Goal: Task Accomplishment & Management: Complete application form

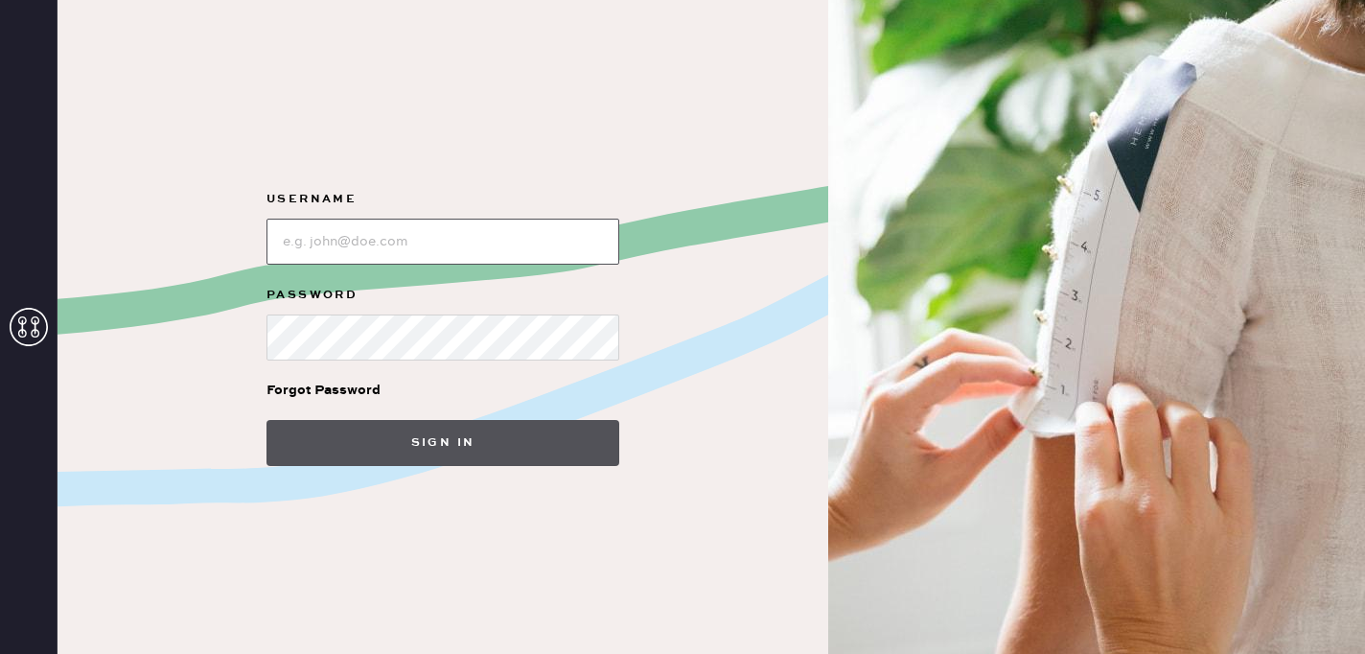
type input "reformationsouthcoastplaza"
click at [385, 451] on button "Sign in" at bounding box center [442, 443] width 353 height 46
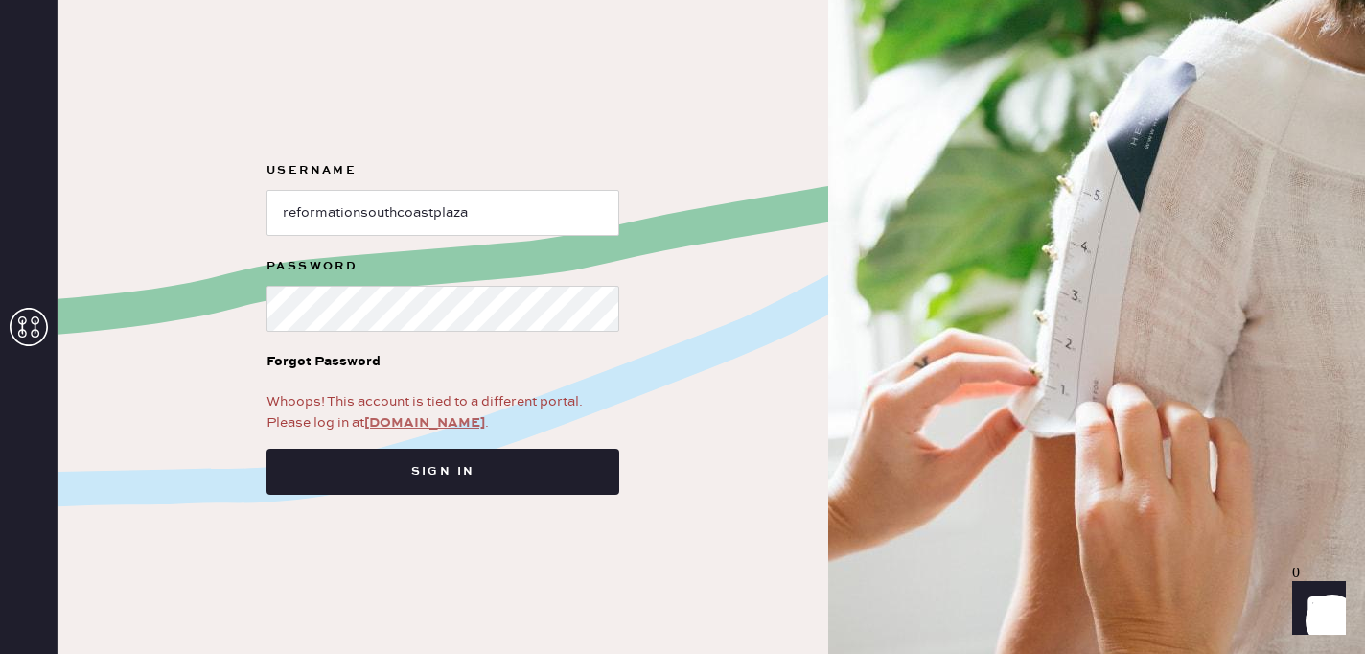
click at [430, 429] on link "app.hemster.co" at bounding box center [424, 422] width 121 height 17
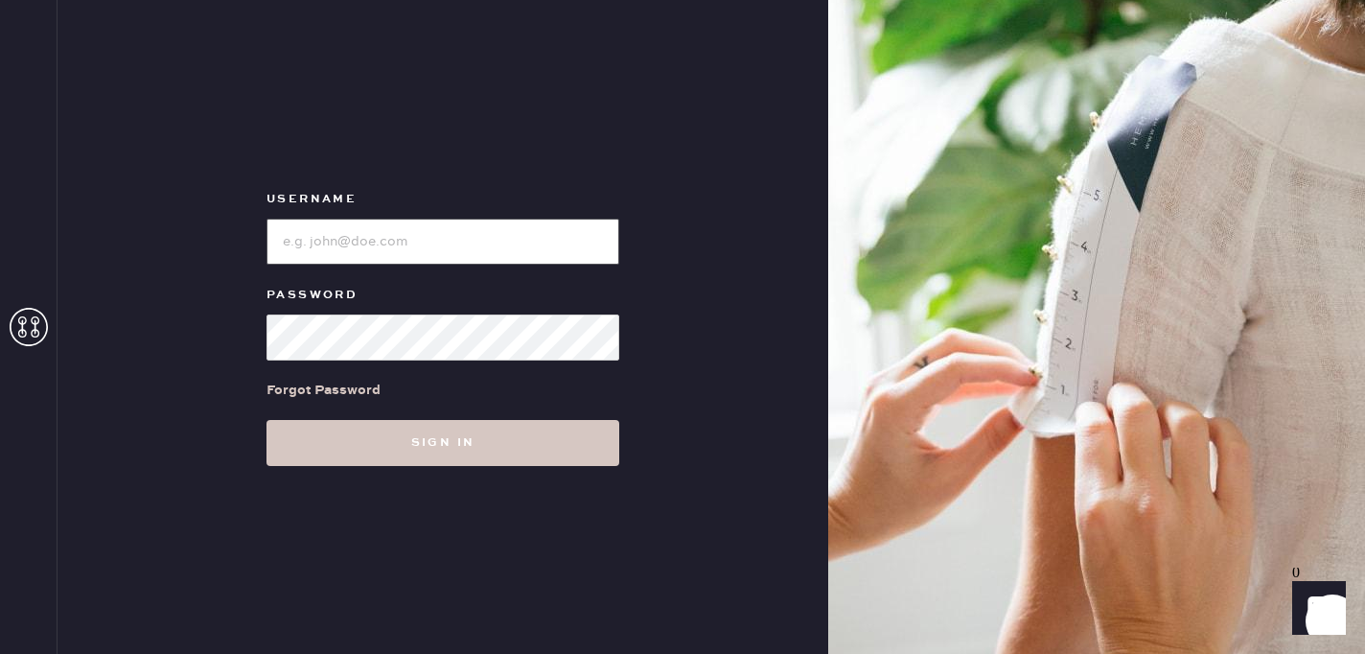
type input "reformationsouthcoastplaza"
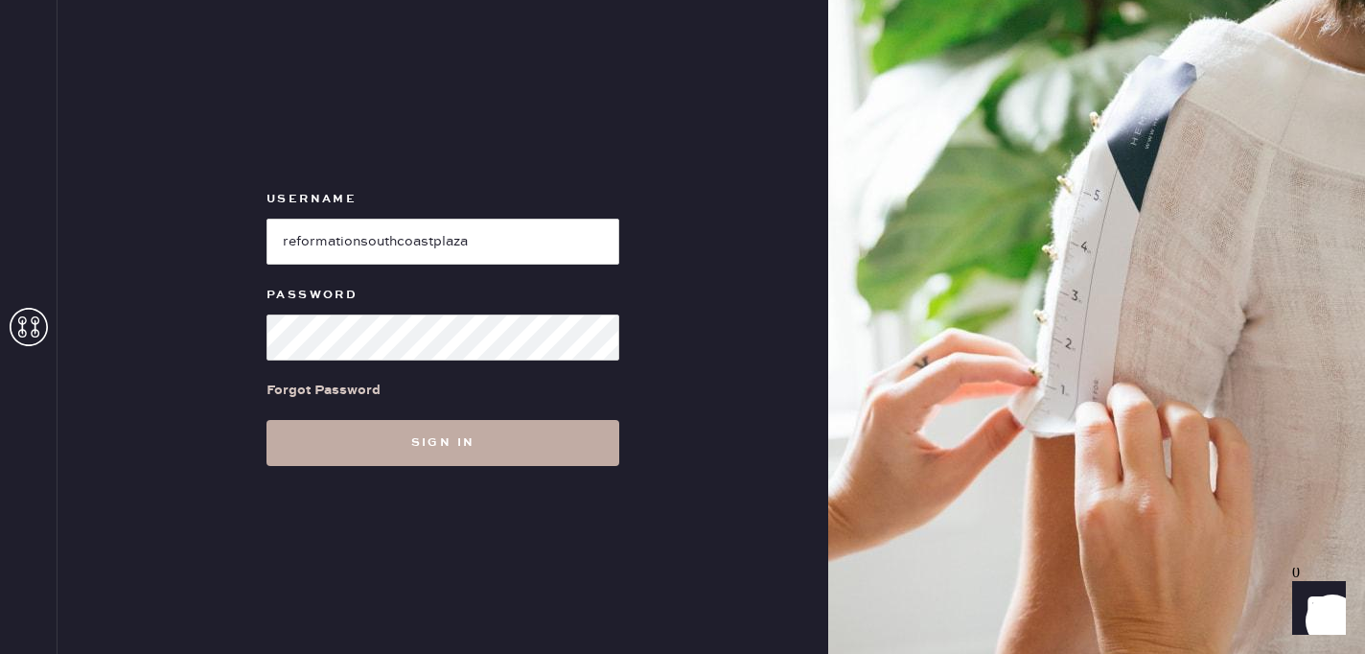
click at [307, 446] on button "Sign in" at bounding box center [442, 443] width 353 height 46
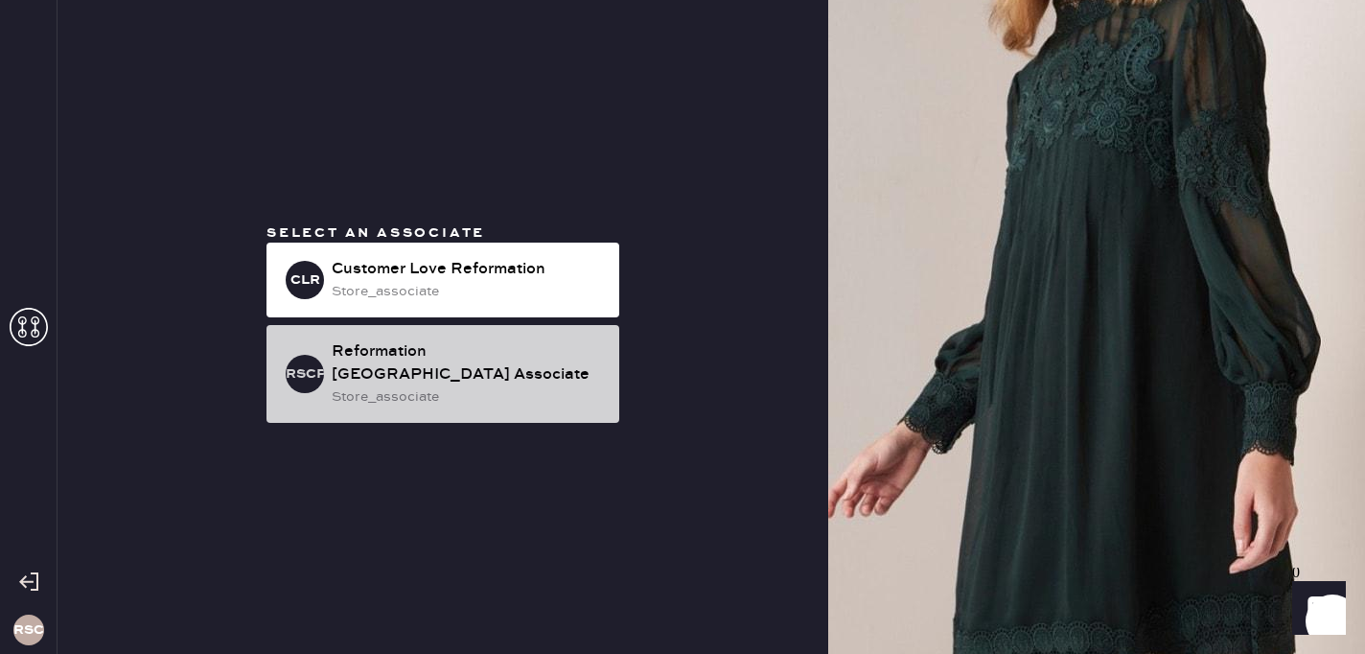
click at [430, 399] on div "store_associate" at bounding box center [468, 396] width 272 height 21
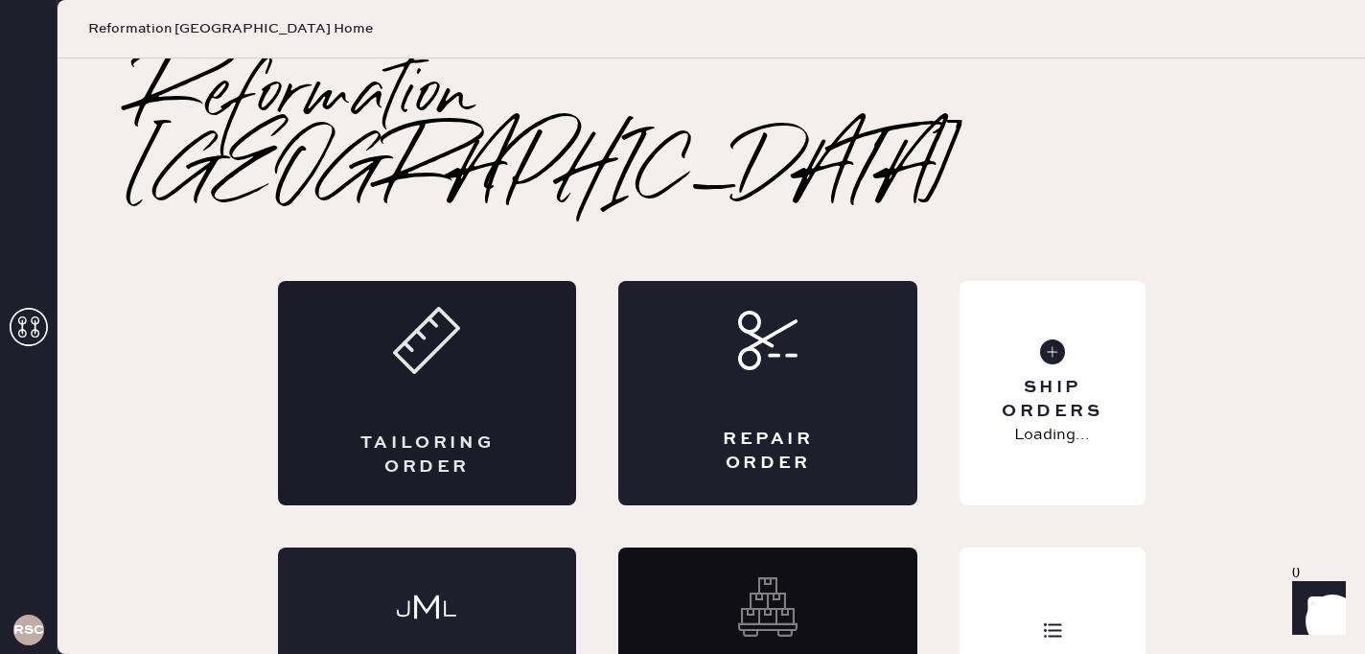
click at [471, 349] on div "Tailoring Order" at bounding box center [427, 393] width 299 height 224
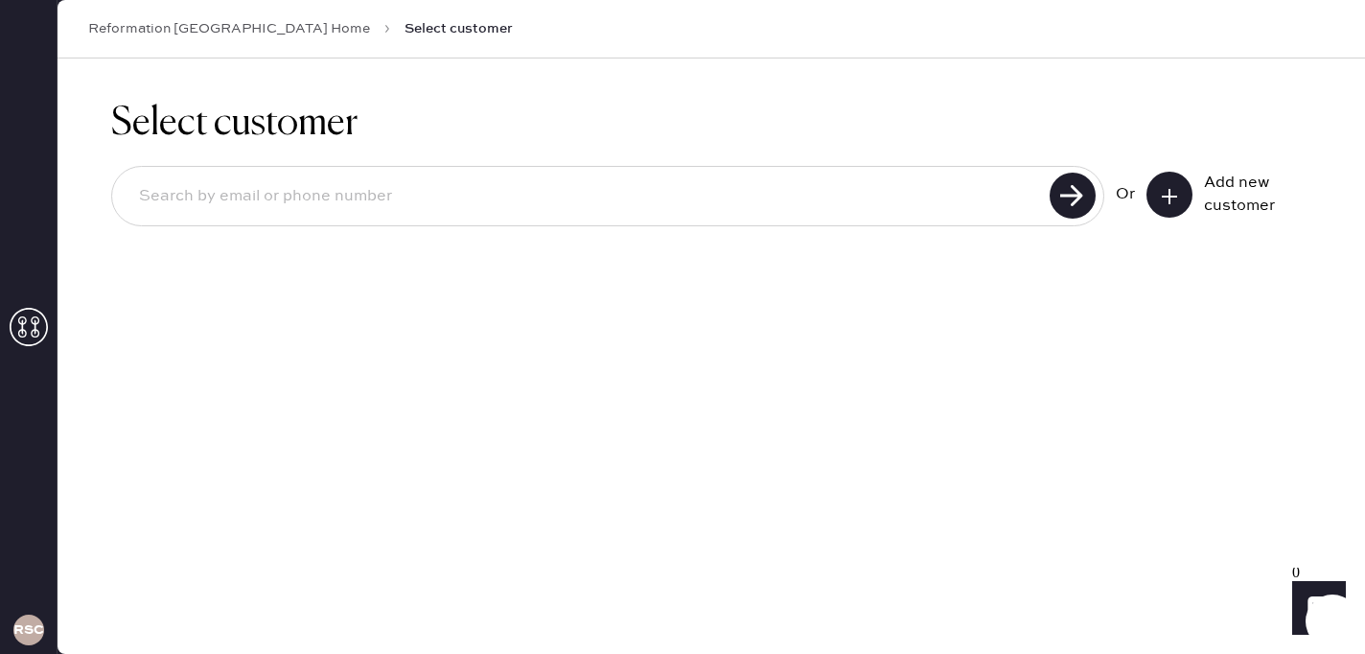
click at [616, 213] on input at bounding box center [584, 196] width 920 height 44
type input "[EMAIL_ADDRESS][DOMAIN_NAME]"
click at [1171, 202] on icon at bounding box center [1169, 196] width 19 height 19
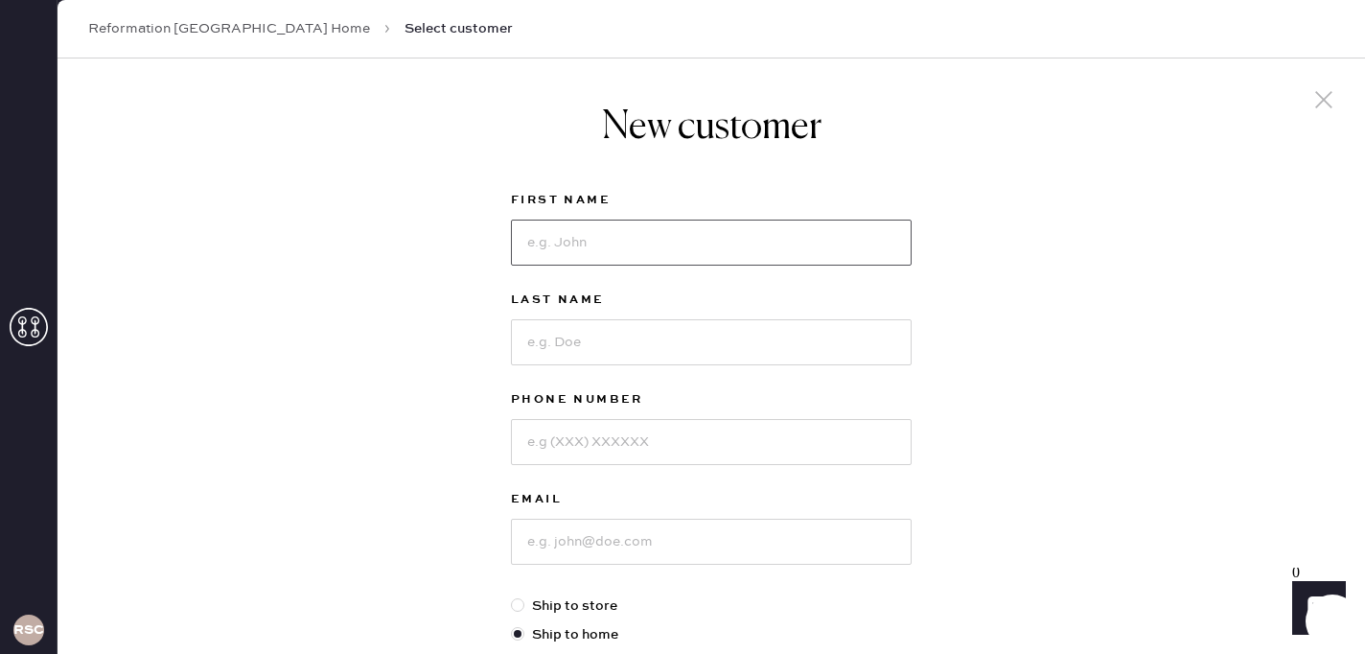
click at [602, 239] on input at bounding box center [711, 243] width 401 height 46
type input "[PERSON_NAME]"
type input "nouraei"
type input "9492856718"
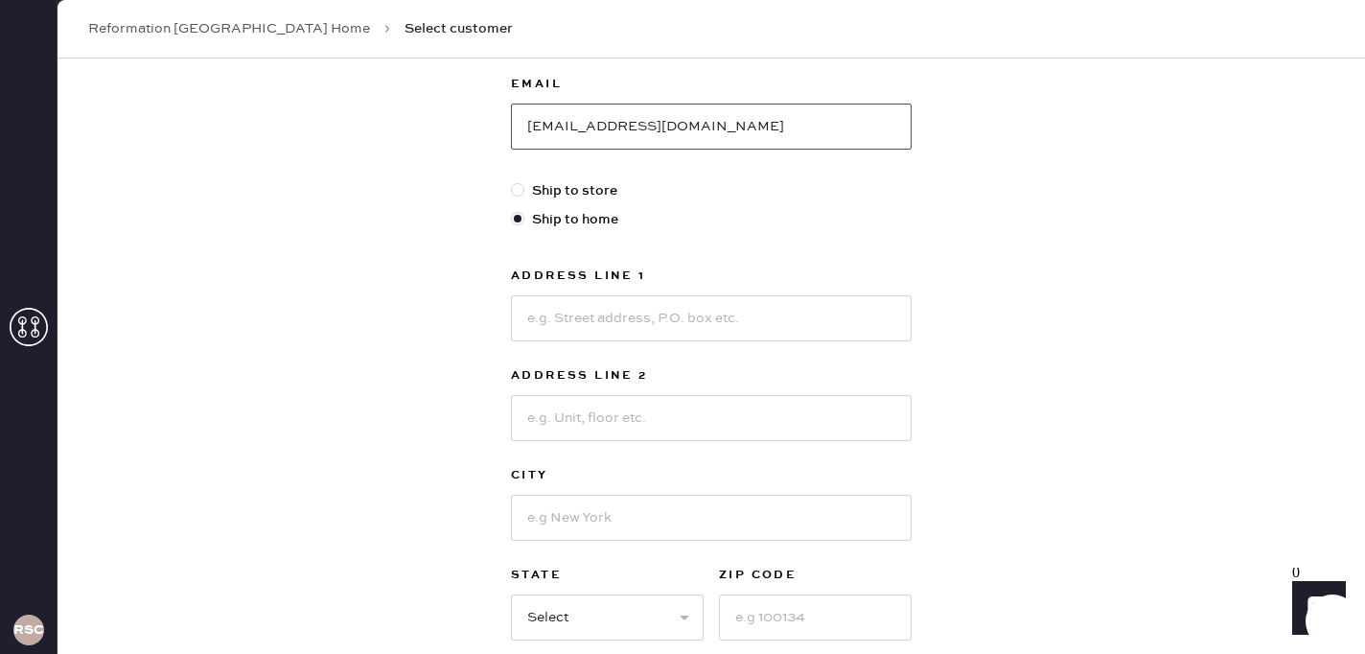
scroll to position [593, 0]
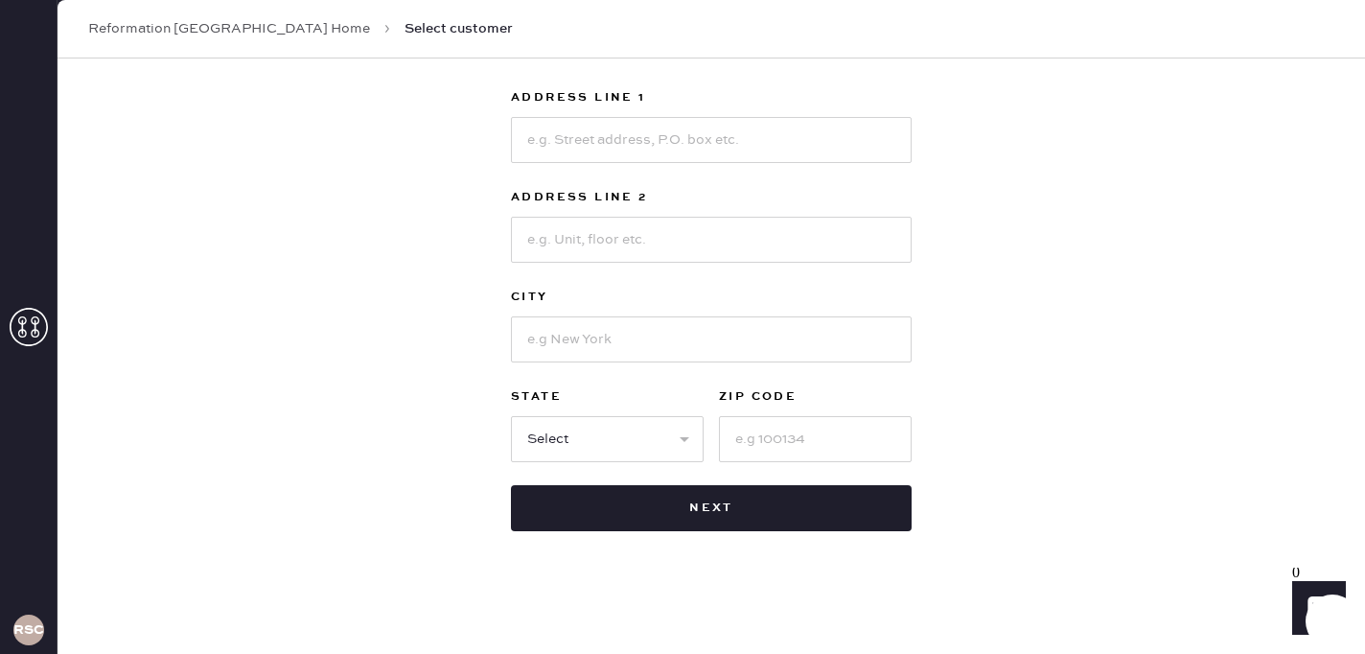
type input "[EMAIL_ADDRESS][DOMAIN_NAME]"
click at [677, 139] on input at bounding box center [711, 140] width 401 height 46
type input "[STREET_ADDRESS][PERSON_NAME]"
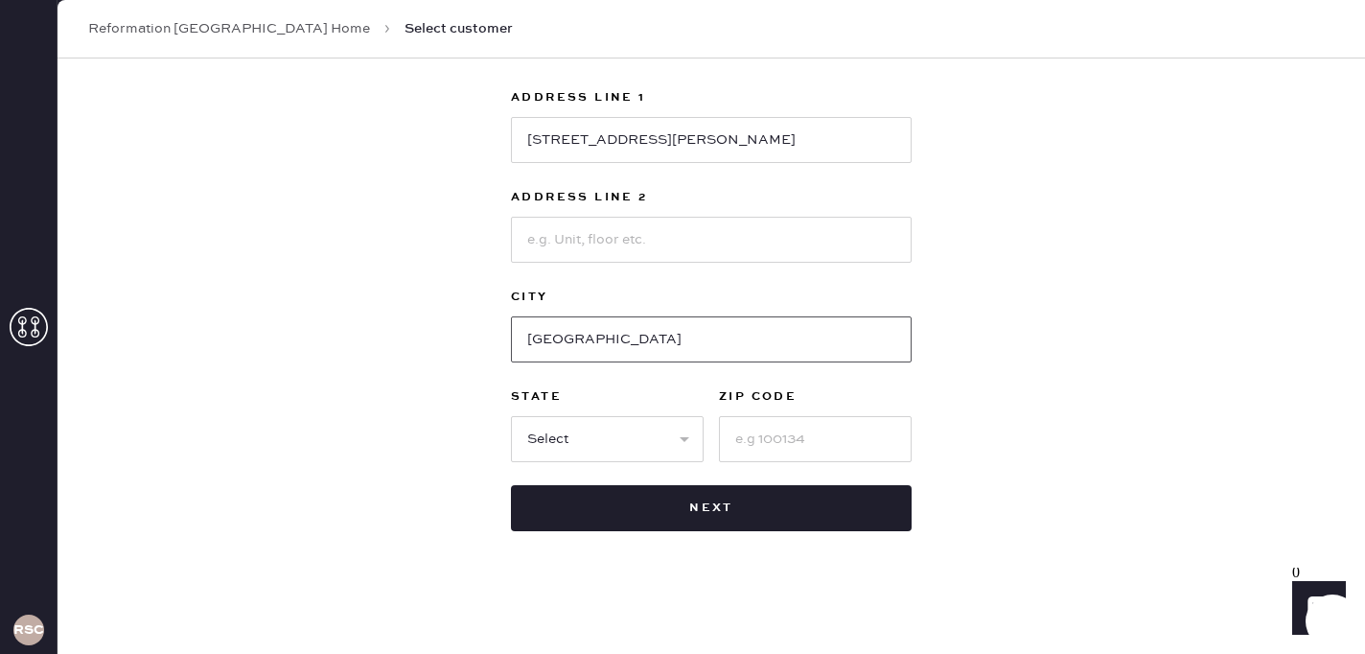
type input "[GEOGRAPHIC_DATA]"
select select "CA"
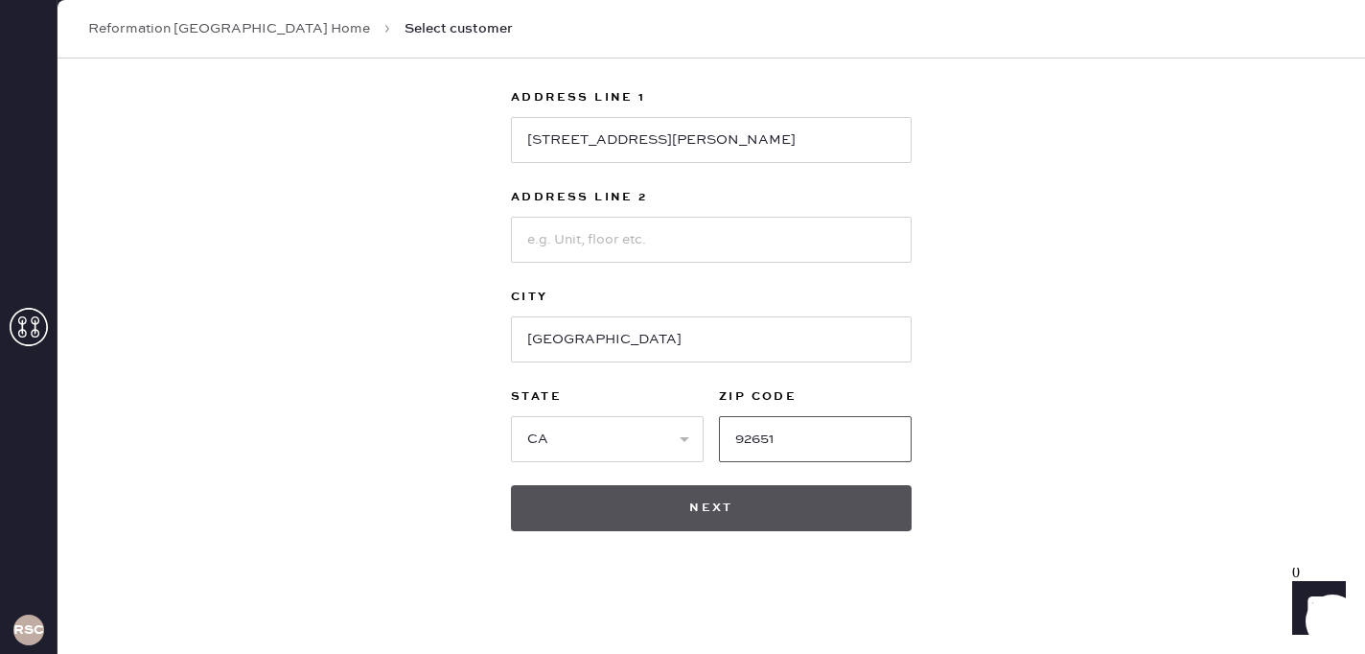
type input "92651"
click at [775, 509] on button "Next" at bounding box center [711, 508] width 401 height 46
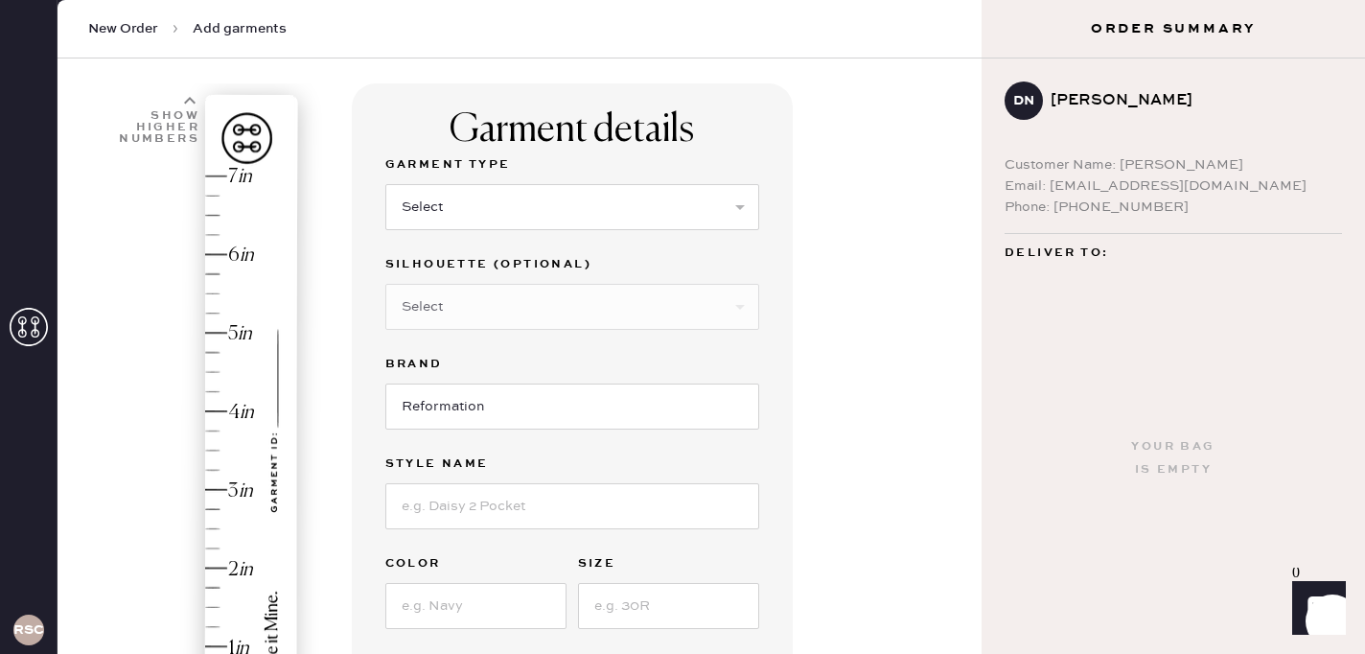
scroll to position [110, 0]
click at [527, 197] on select "Select Basic Skirt Jeans Leggings Pants Shorts Basic Sleeved Dress Basic Sleeve…" at bounding box center [572, 204] width 374 height 46
select select "2"
click at [385, 181] on select "Select Basic Skirt Jeans Leggings Pants Shorts Basic Sleeved Dress Basic Sleeve…" at bounding box center [572, 204] width 374 height 46
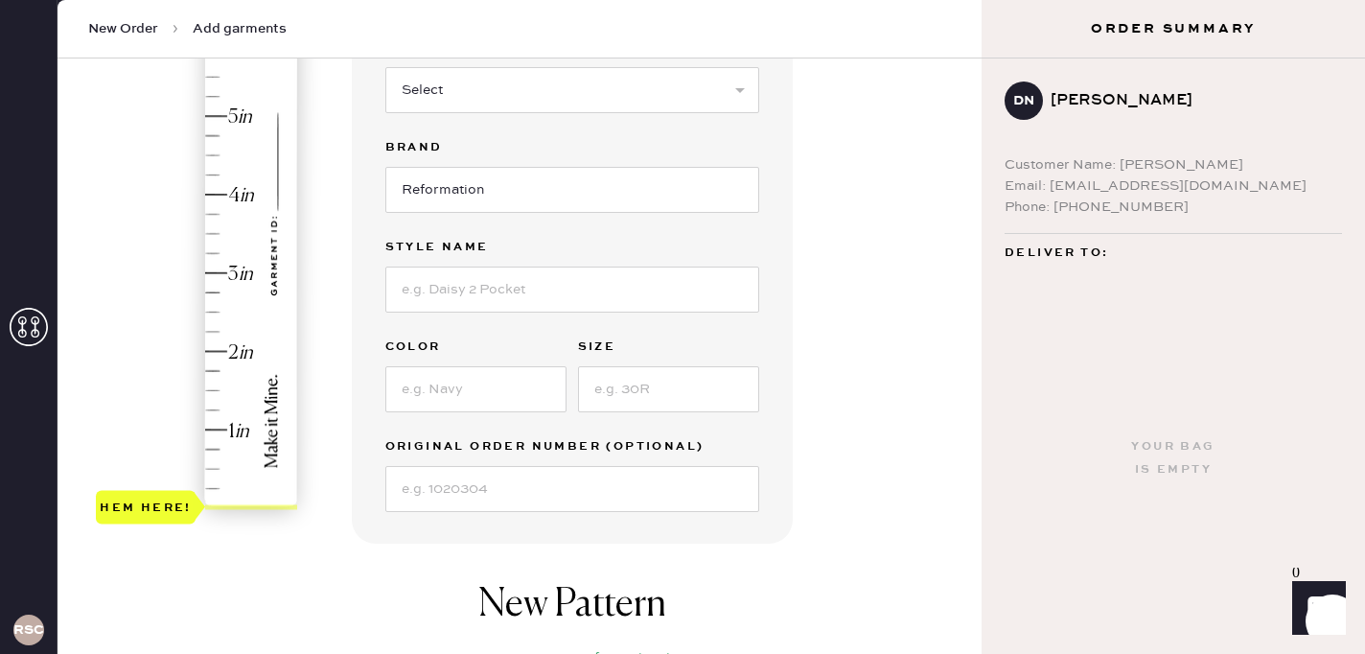
scroll to position [326, 0]
click at [508, 288] on input at bounding box center [572, 288] width 374 height 46
type input "Alyssa High Rise Wide Leg Jeans"
type input "2.25"
click at [212, 328] on div "Hem here!" at bounding box center [198, 232] width 204 height 566
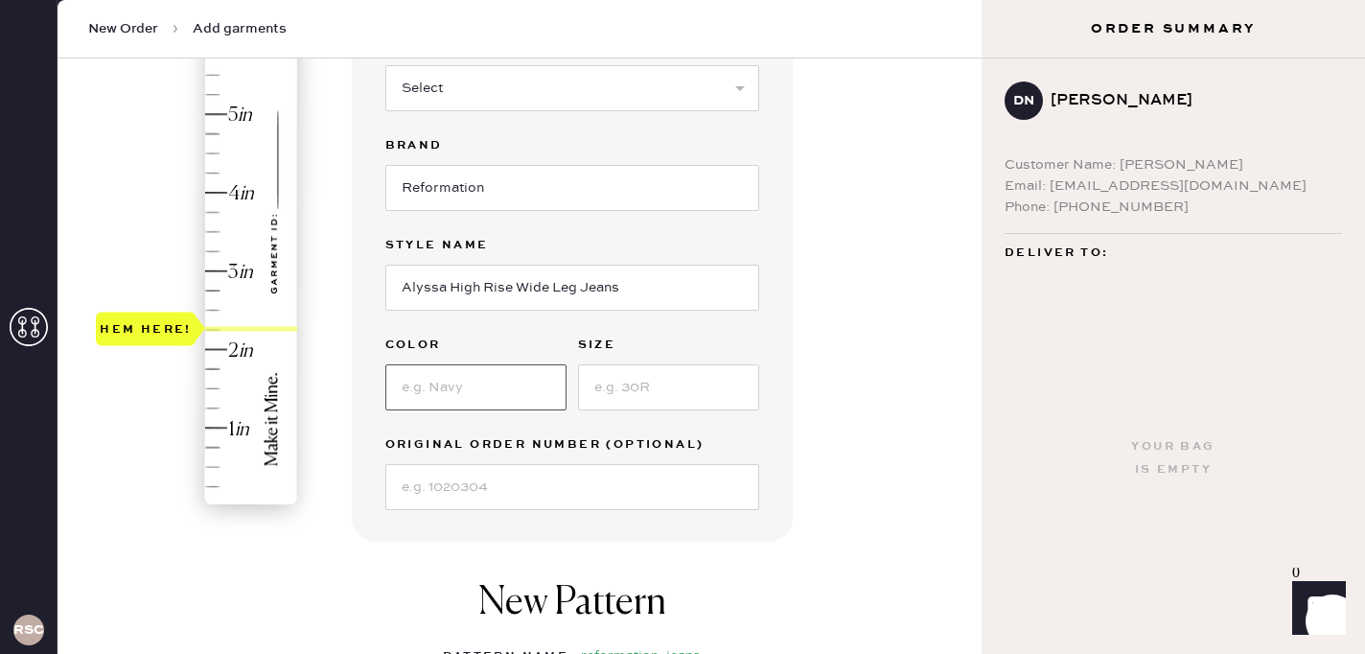
click at [477, 389] on input at bounding box center [475, 387] width 181 height 46
type input "Black"
click at [636, 394] on input at bounding box center [668, 387] width 181 height 46
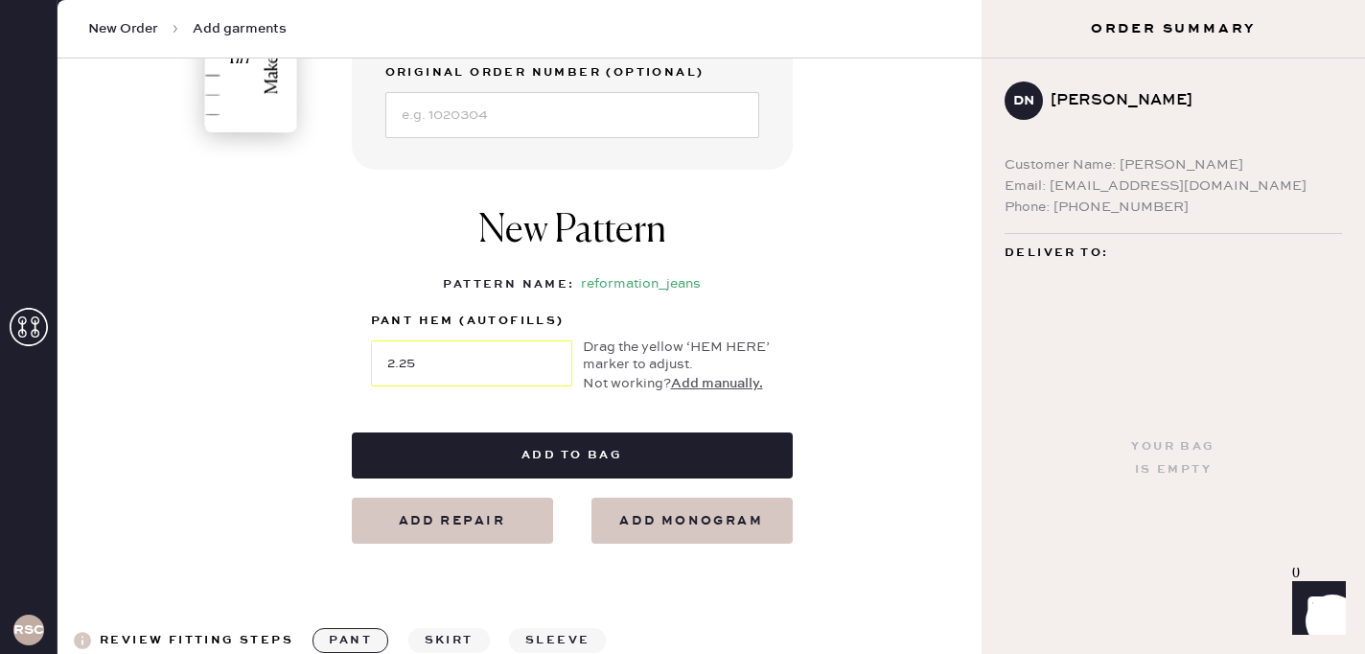
scroll to position [731, 0]
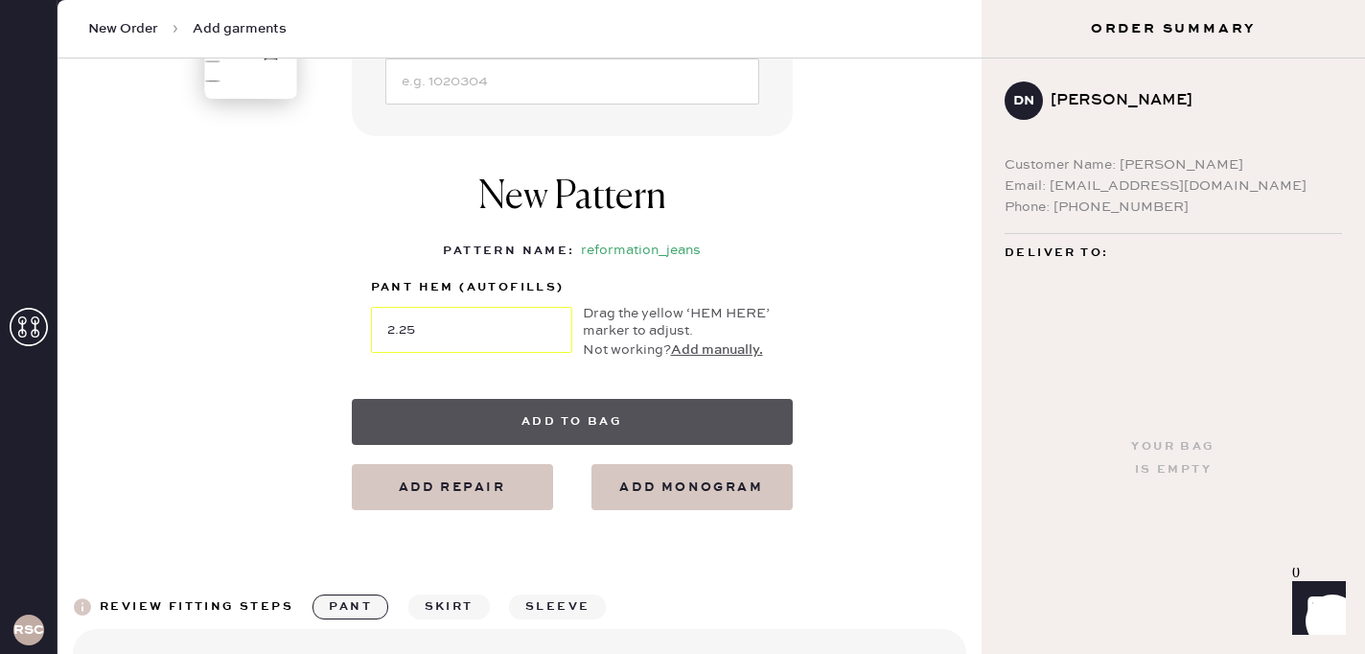
type input "25"
click at [548, 441] on button "Add to bag" at bounding box center [572, 422] width 441 height 46
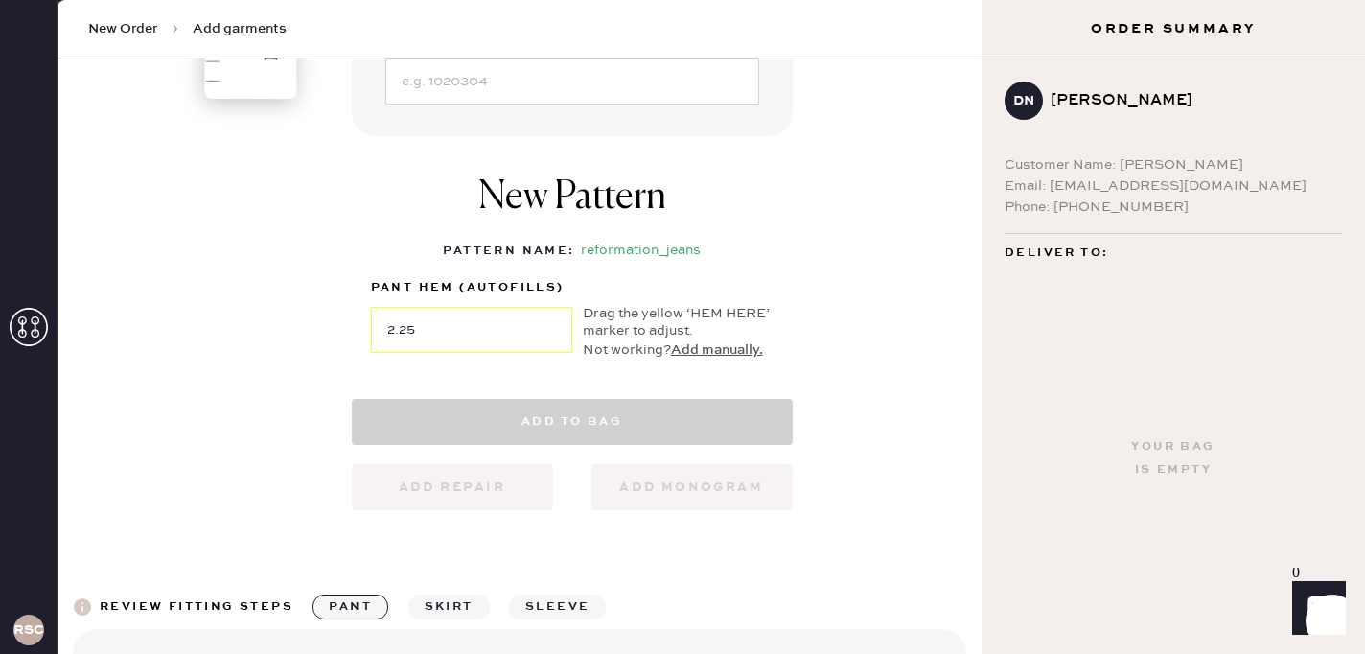
select select
select select "2"
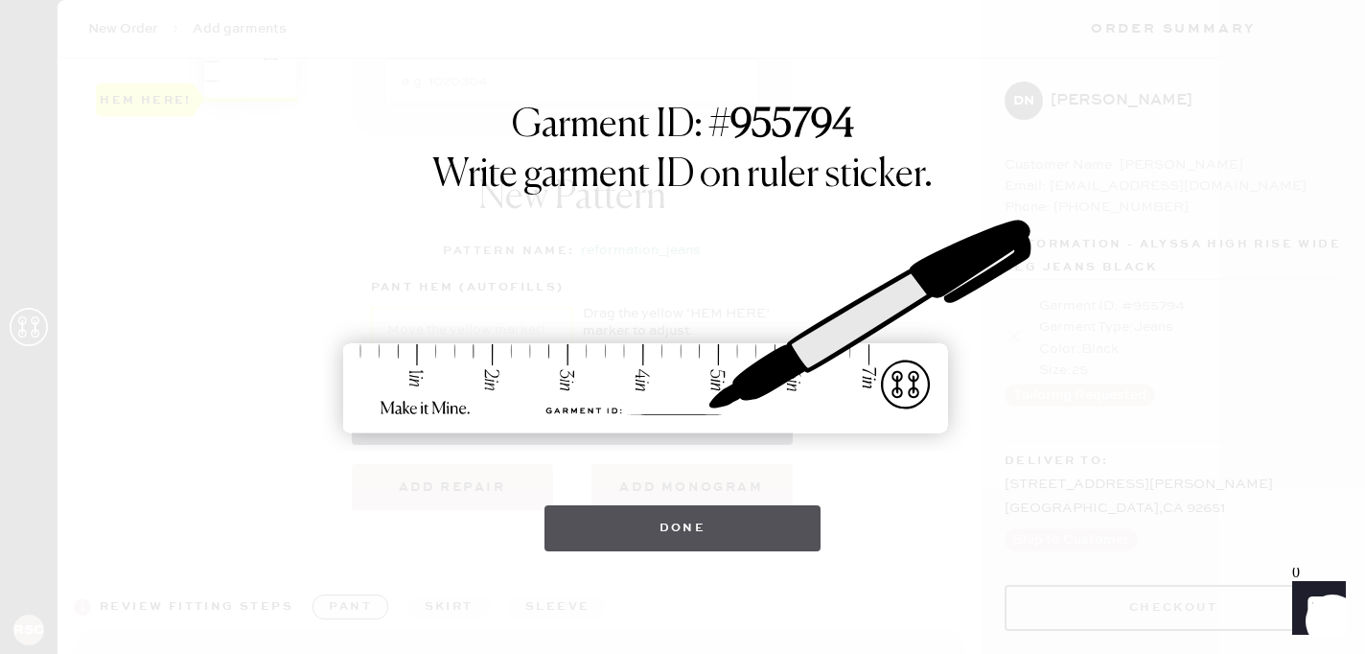
click at [682, 531] on button "Done" at bounding box center [682, 528] width 277 height 46
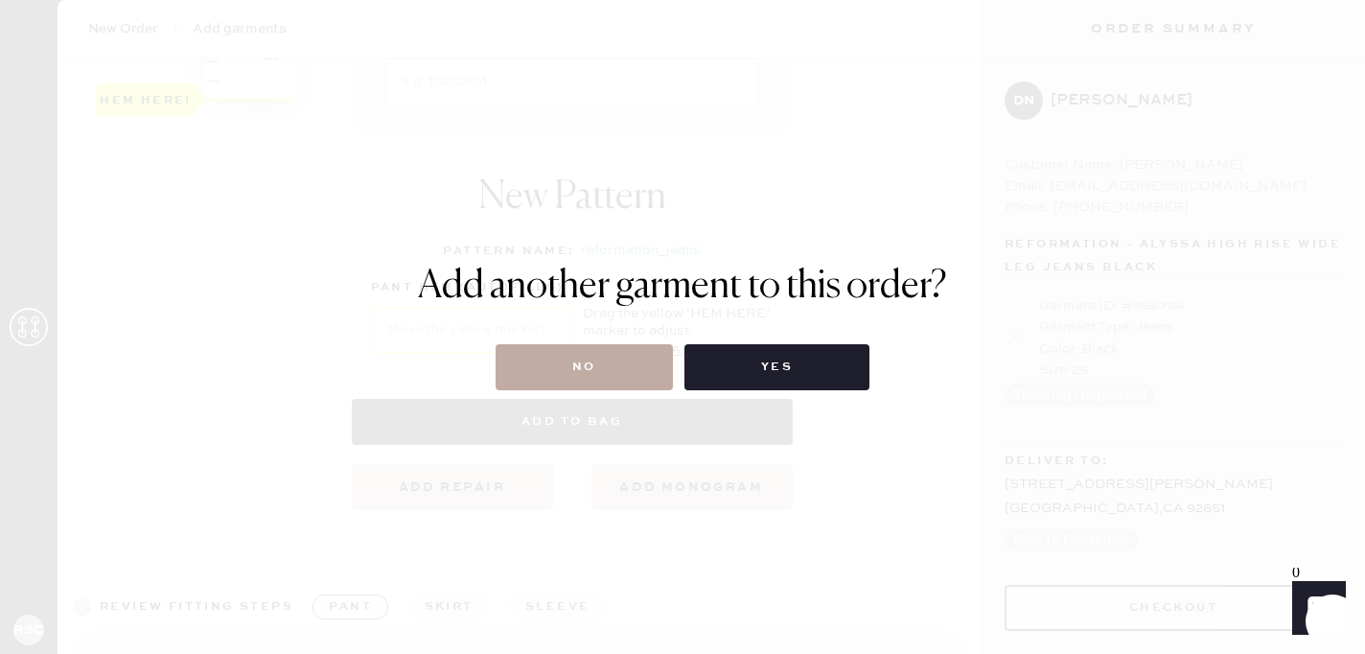
click at [605, 381] on button "No" at bounding box center [584, 367] width 177 height 46
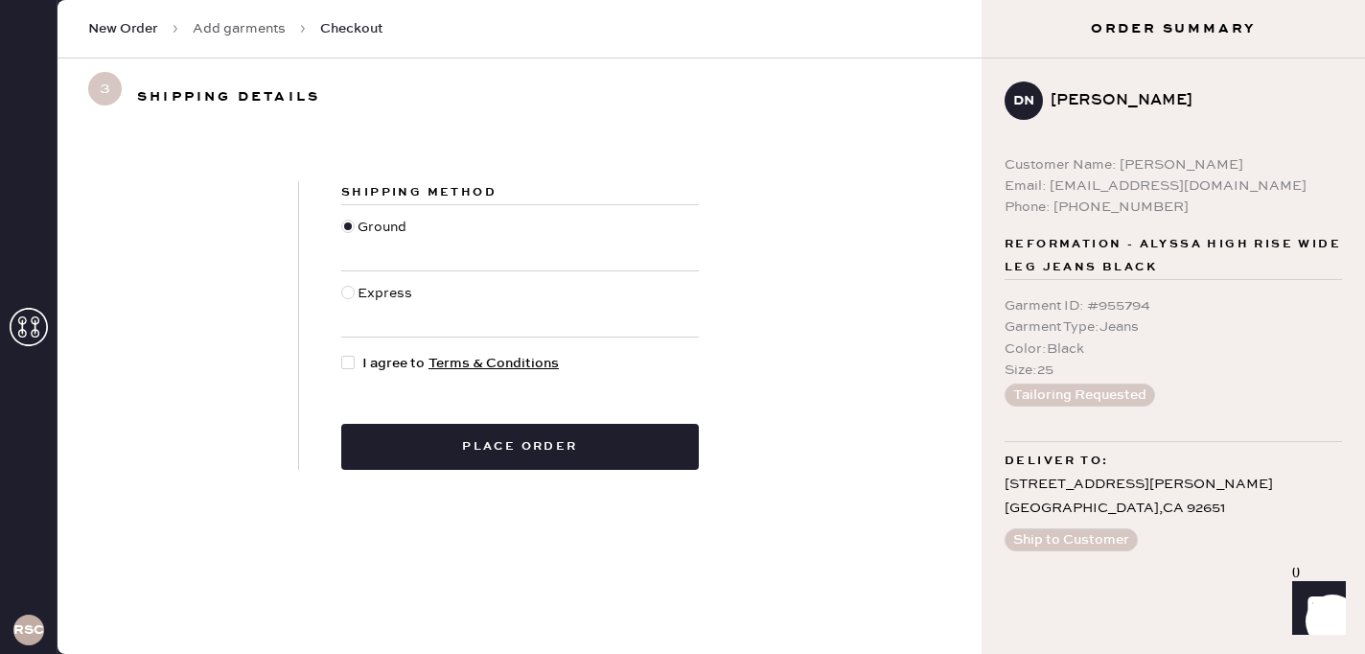
click at [395, 363] on span "I agree to Terms & Conditions" at bounding box center [460, 363] width 197 height 21
click at [342, 354] on input "I agree to Terms & Conditions" at bounding box center [341, 353] width 1 height 1
checkbox input "true"
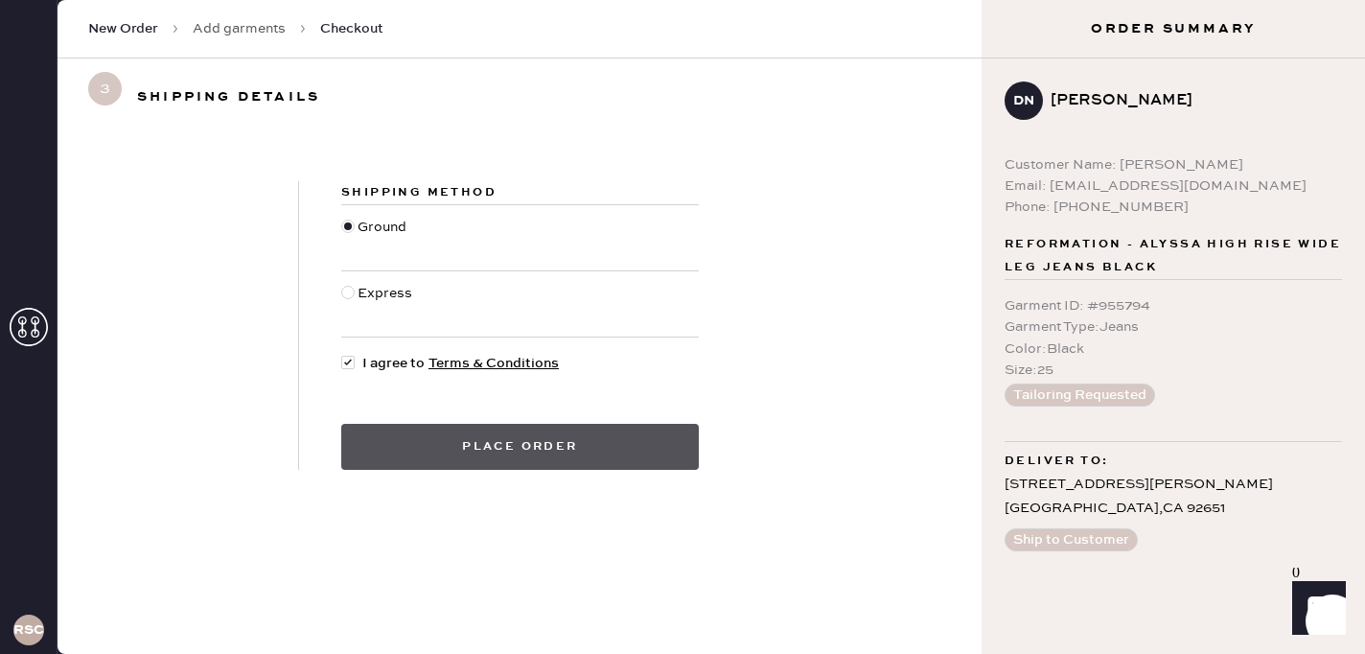
click at [429, 453] on button "Place order" at bounding box center [520, 447] width 358 height 46
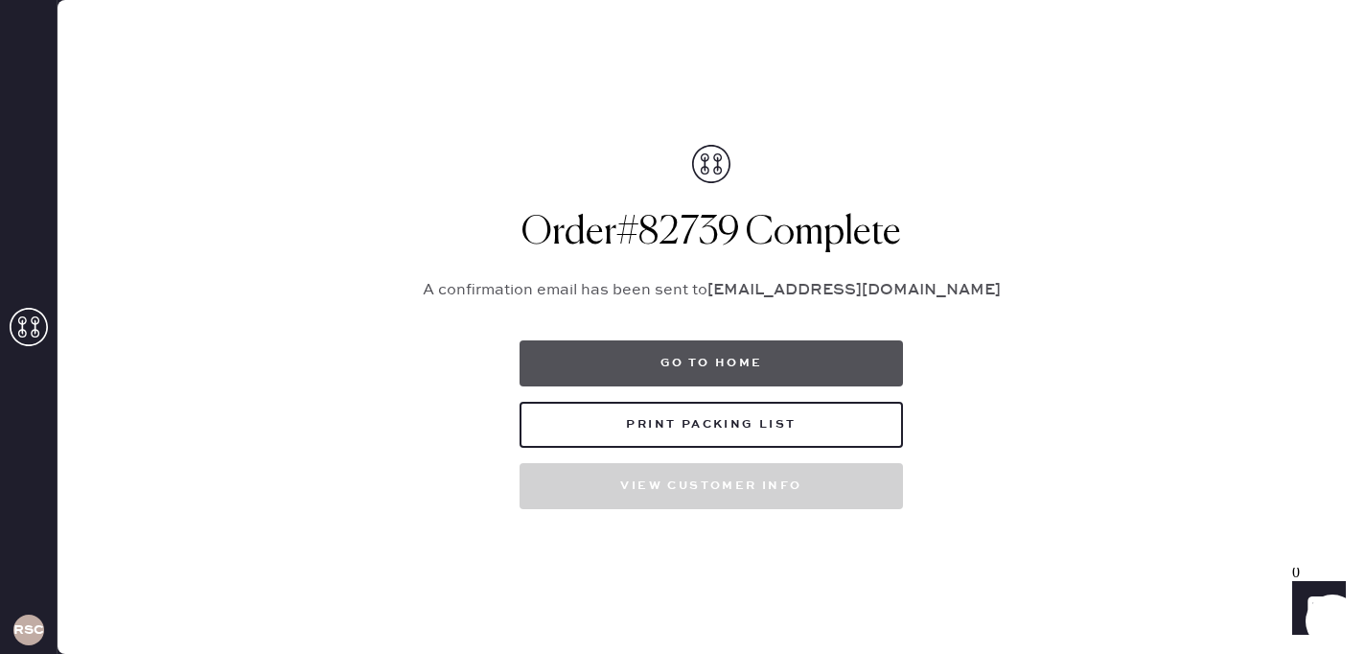
click at [684, 374] on button "Go to home" at bounding box center [711, 363] width 383 height 46
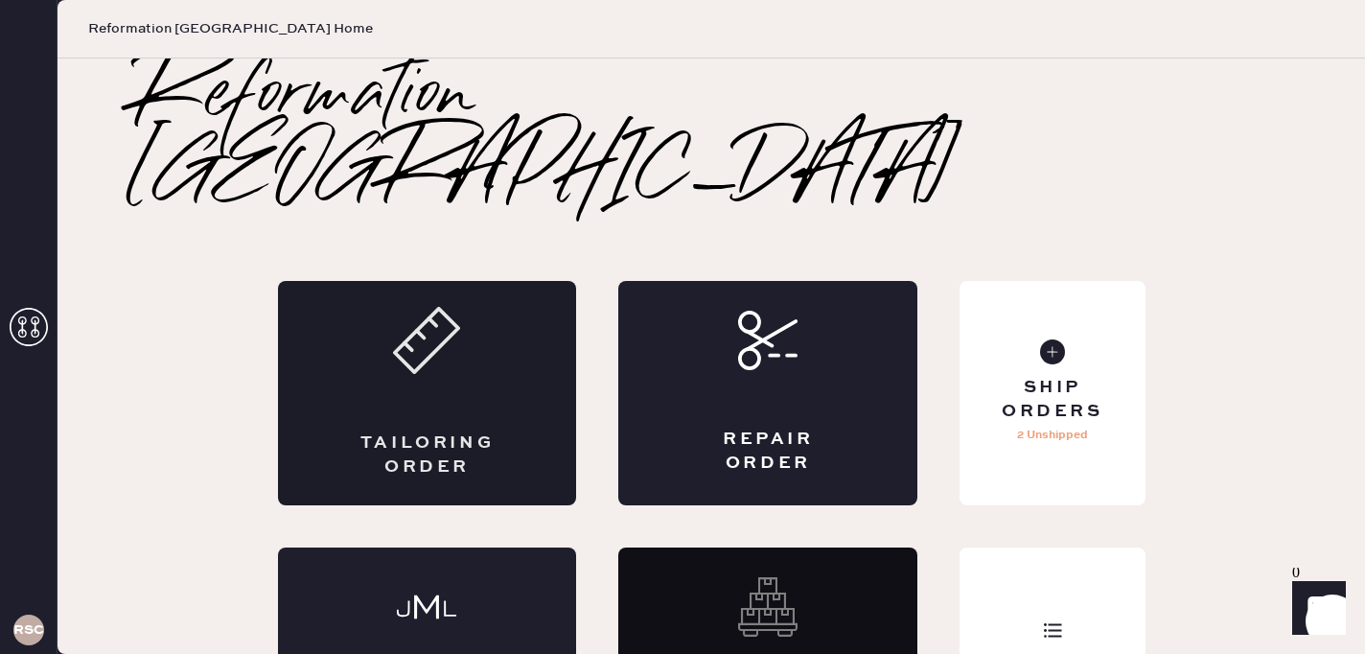
click at [508, 385] on div "Tailoring Order" at bounding box center [427, 393] width 299 height 224
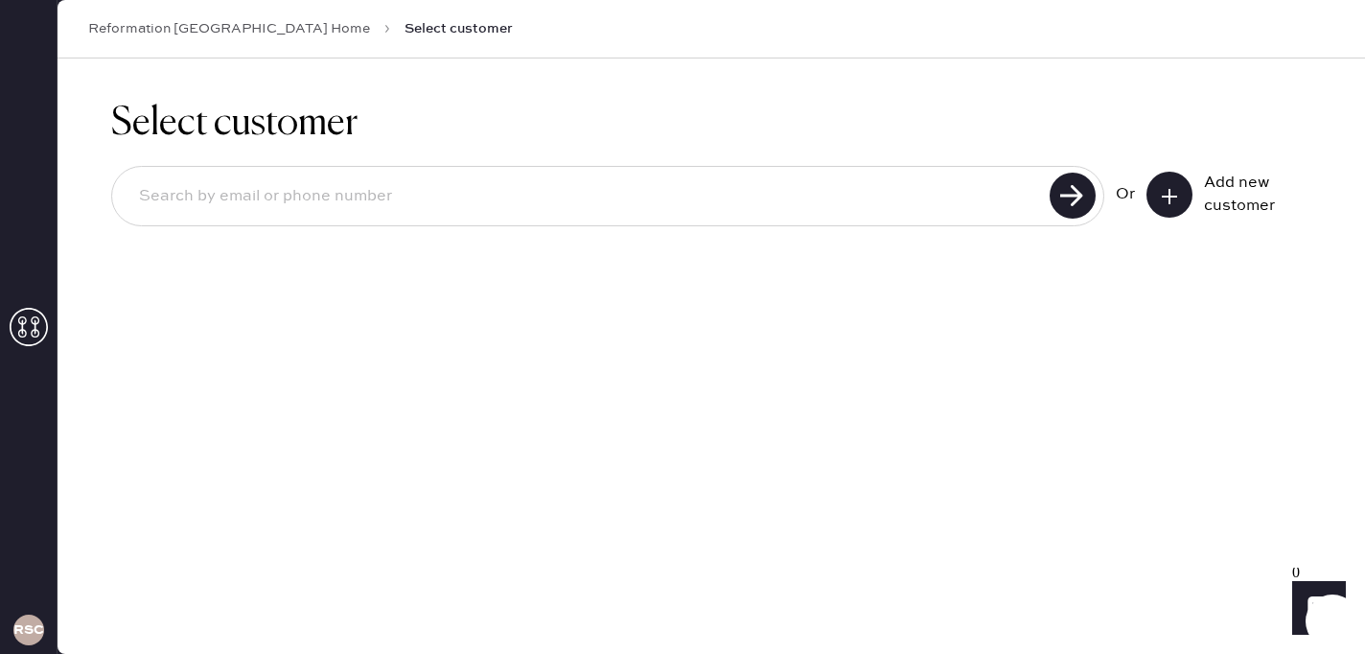
click at [1182, 192] on button at bounding box center [1169, 195] width 46 height 46
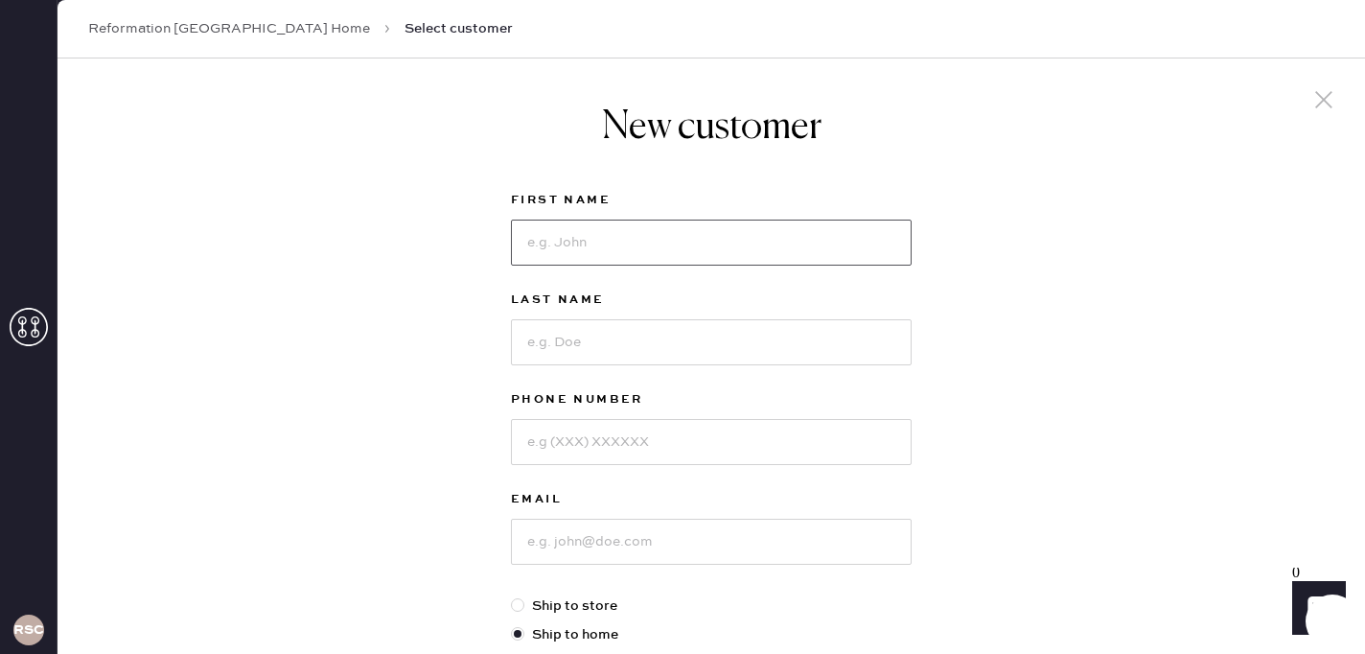
click at [659, 240] on input at bounding box center [711, 243] width 401 height 46
click at [382, 307] on div "New customer First Name Last Name Phone Number Email Ship to store Ship to home…" at bounding box center [712, 652] width 1308 height 1189
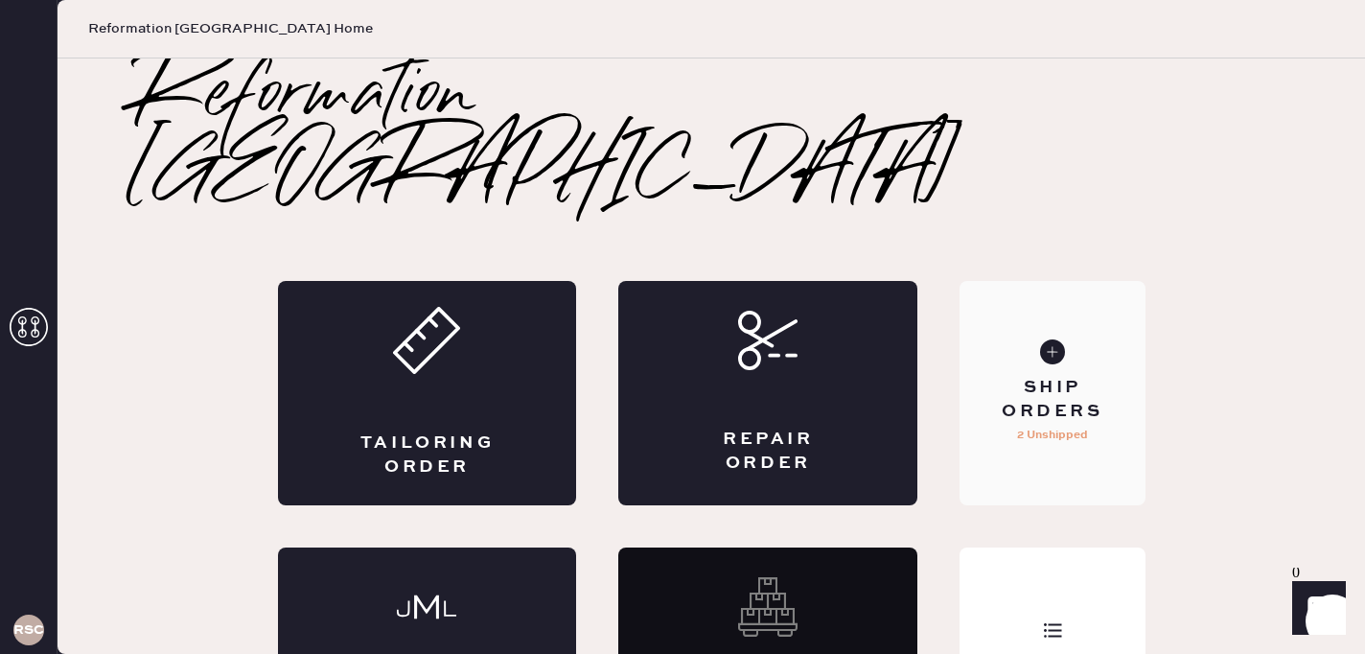
click at [1056, 376] on div "Ship Orders" at bounding box center [1052, 400] width 154 height 48
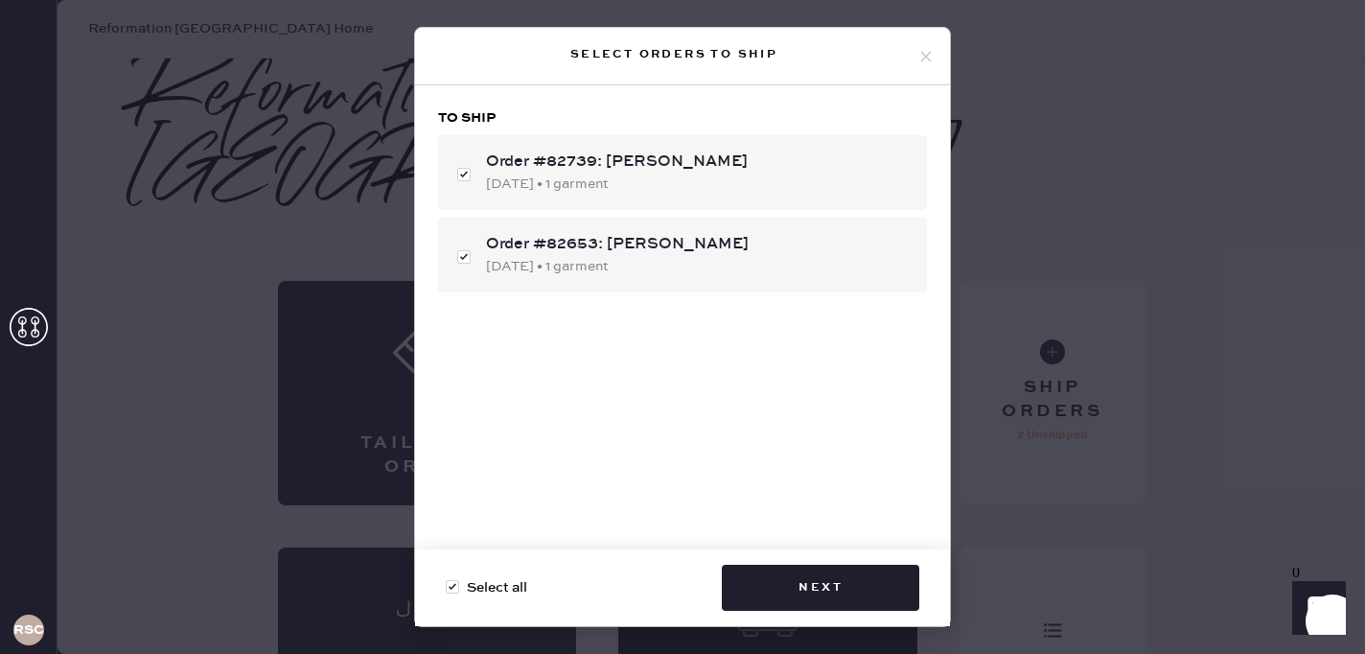
click at [925, 53] on icon at bounding box center [925, 56] width 17 height 17
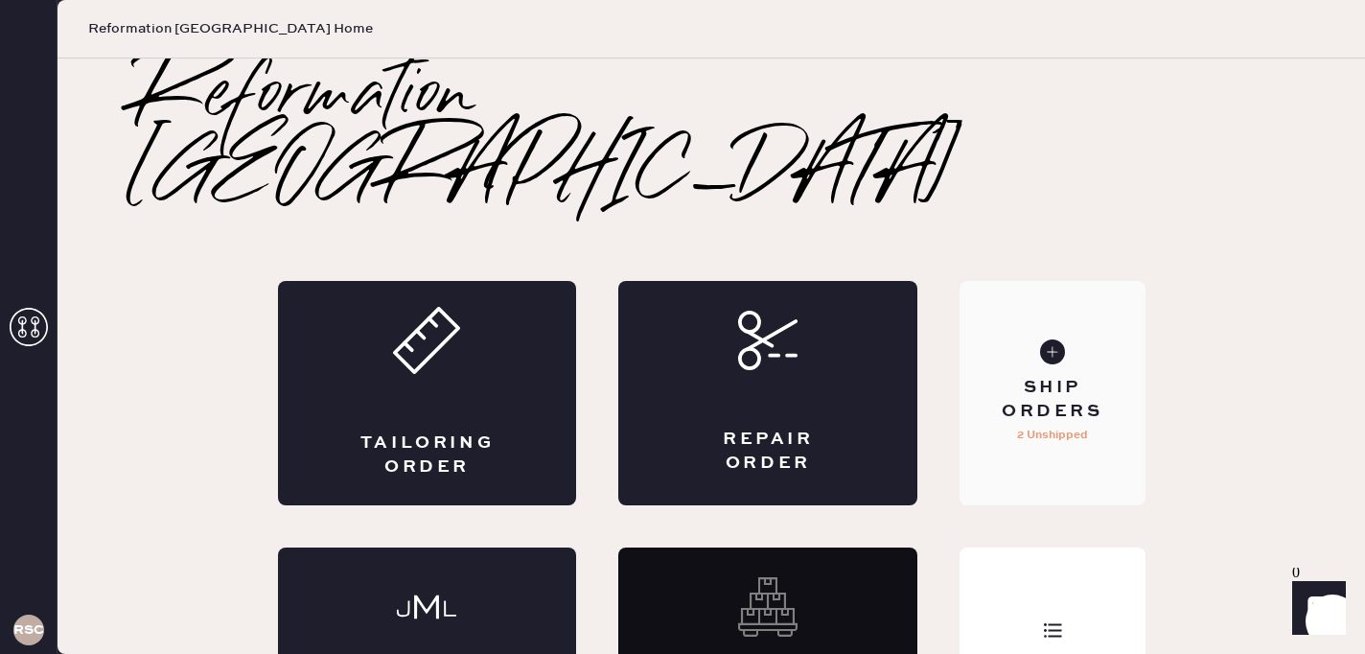
click at [1054, 376] on div "Ship Orders" at bounding box center [1052, 400] width 154 height 48
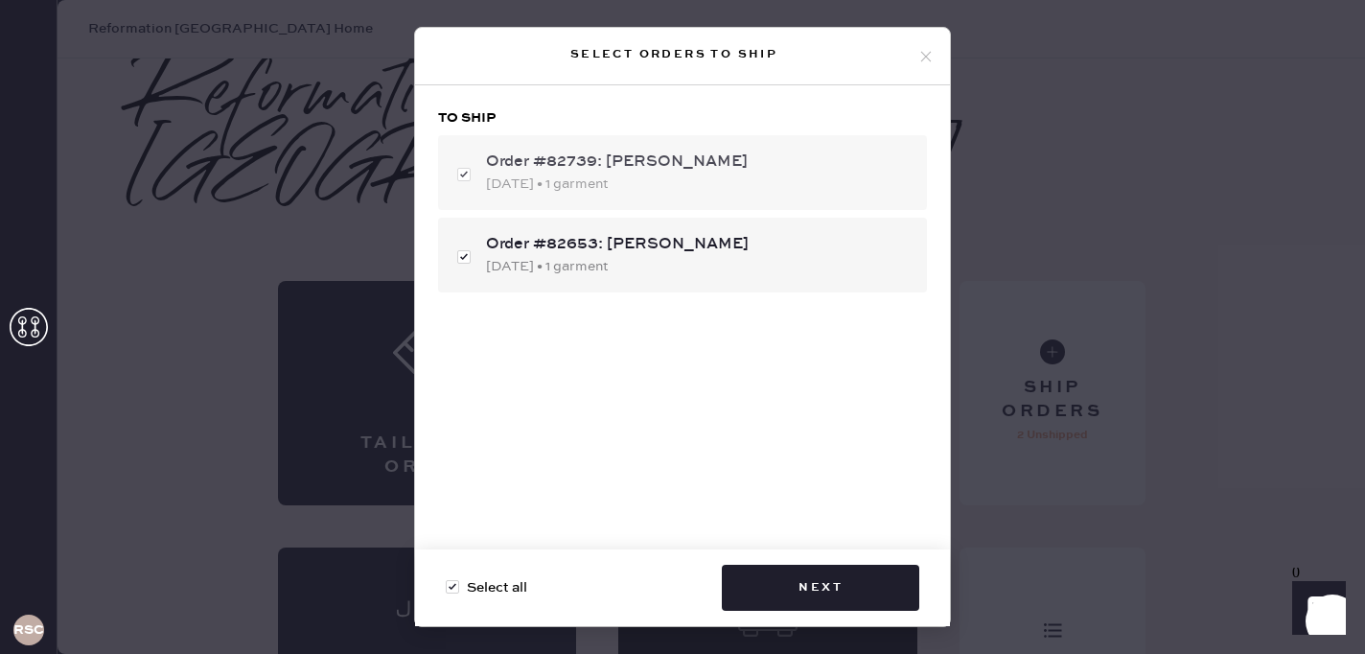
drag, startPoint x: 729, startPoint y: 159, endPoint x: 609, endPoint y: 161, distance: 120.8
click at [609, 161] on div "Order #82739: [PERSON_NAME]" at bounding box center [699, 161] width 426 height 23
checkbox input "false"
copy div "[PERSON_NAME]"
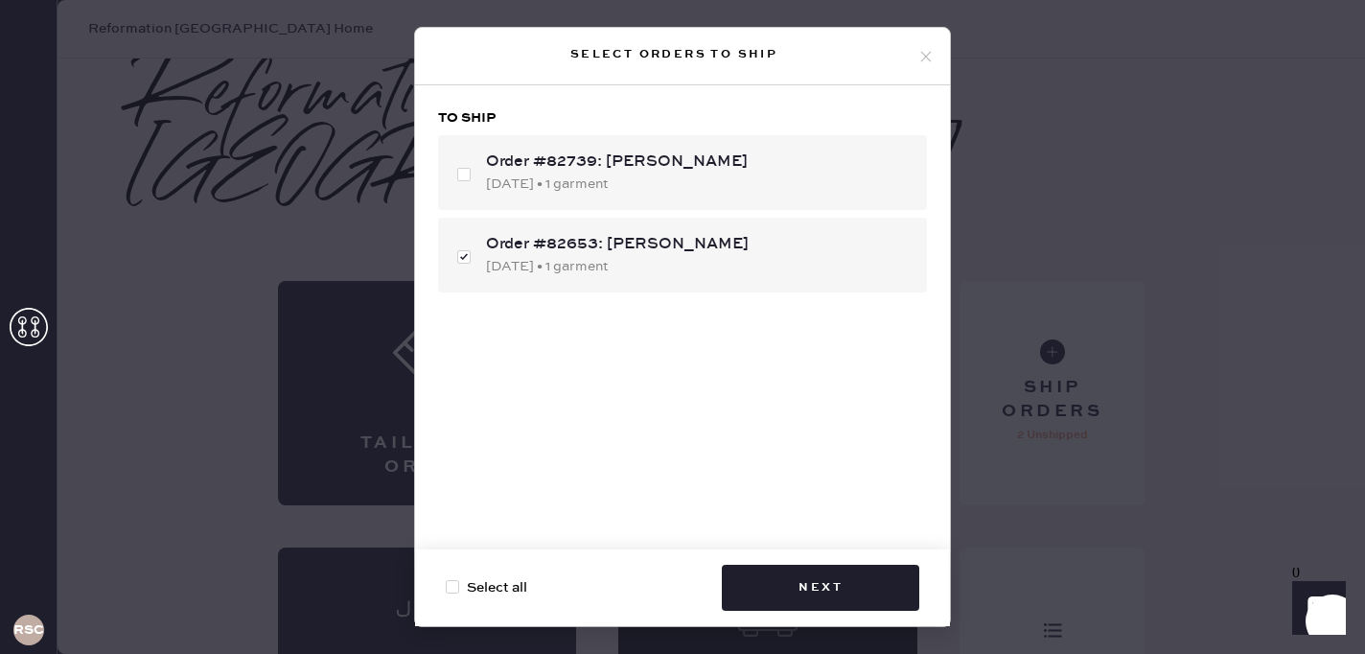
click at [1292, 197] on div "Select orders to ship To ship Order #82739: [PERSON_NAME] [DATE] • 1 garment Or…" at bounding box center [682, 327] width 1365 height 654
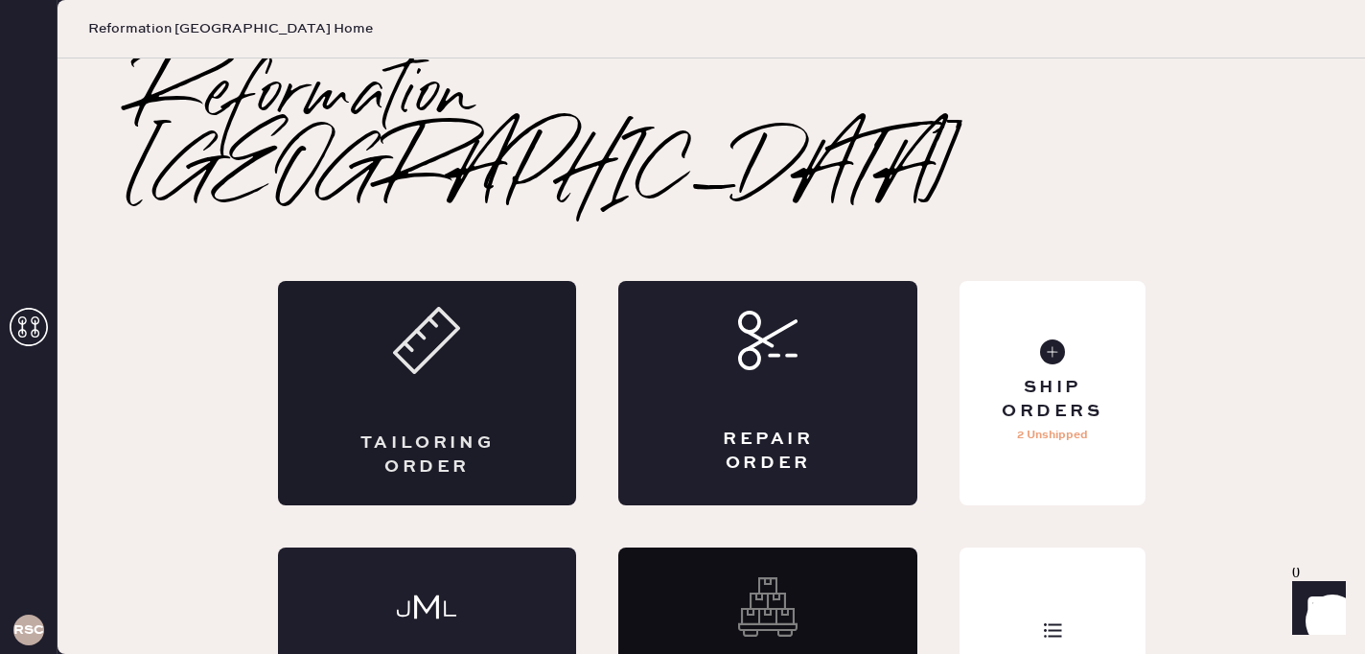
click at [428, 344] on div "Tailoring Order" at bounding box center [427, 393] width 299 height 224
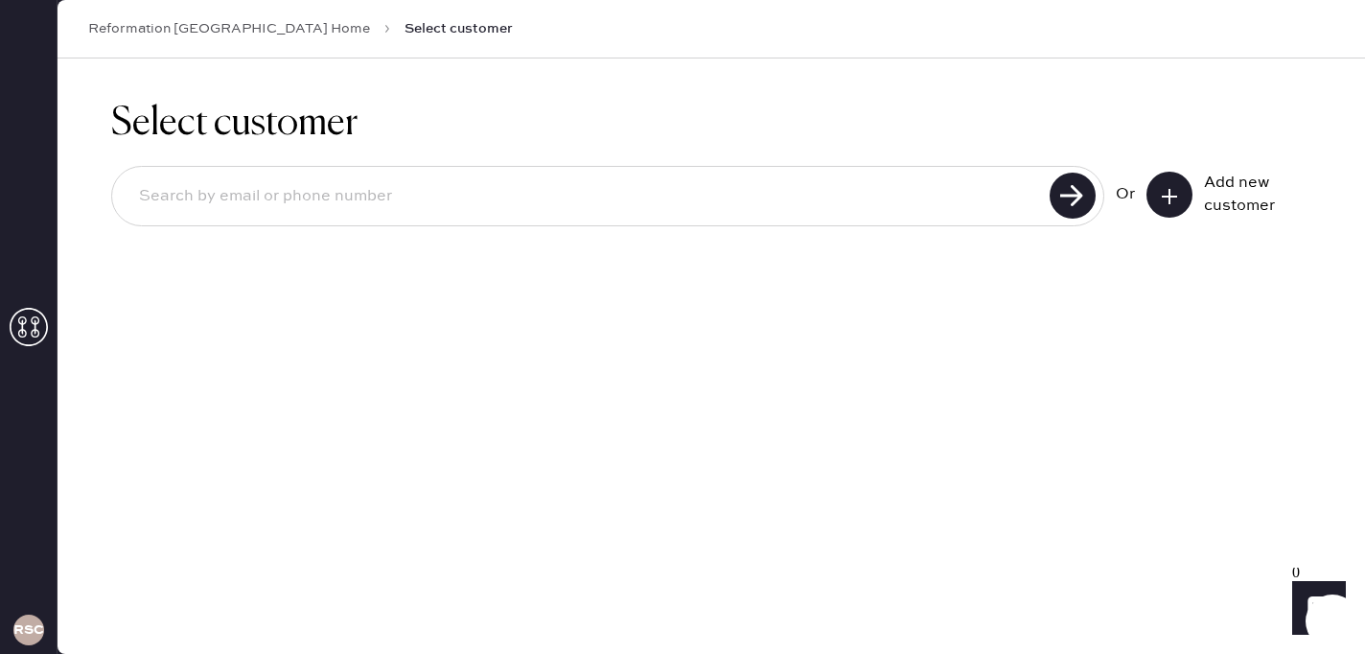
click at [833, 196] on input at bounding box center [584, 196] width 920 height 44
paste input "[PERSON_NAME]"
type input "[PERSON_NAME]"
click at [1067, 197] on use at bounding box center [1073, 196] width 46 height 46
click at [300, 195] on input "[PERSON_NAME]" at bounding box center [584, 196] width 920 height 44
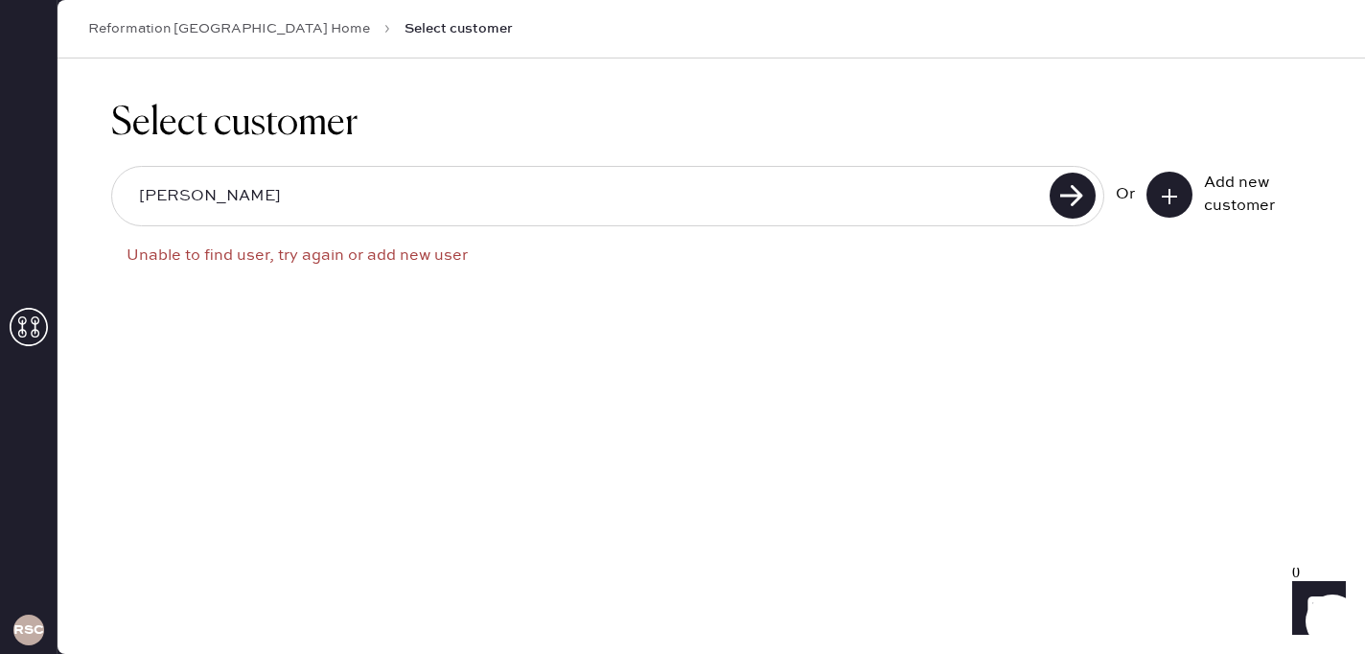
click at [300, 193] on input "[PERSON_NAME]" at bounding box center [584, 196] width 920 height 44
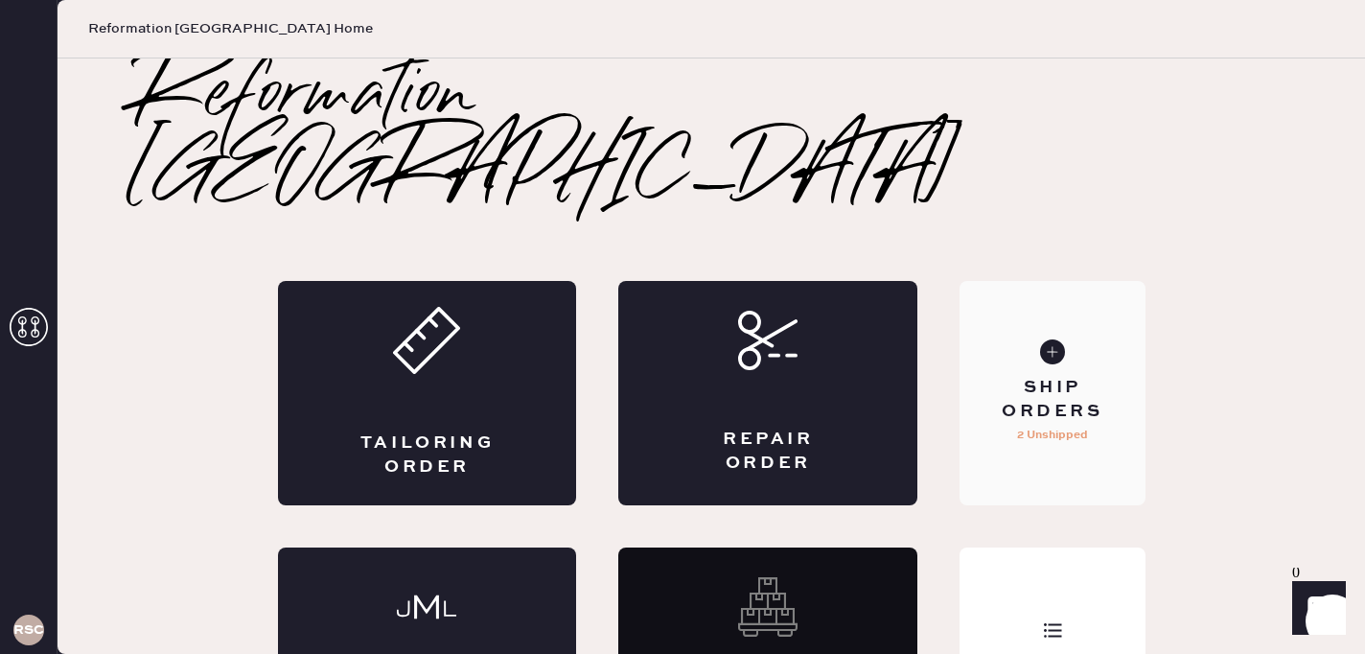
click at [1116, 388] on div "Ship Orders 2 Unshipped" at bounding box center [1052, 393] width 185 height 224
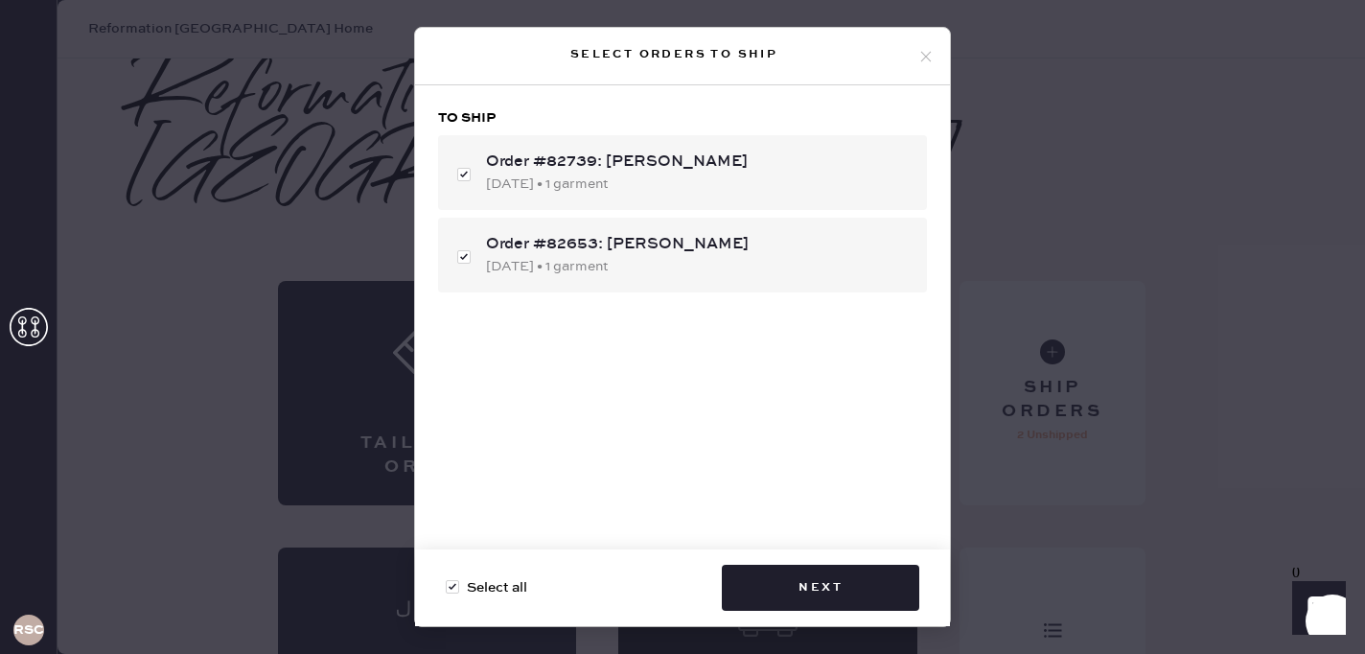
click at [922, 64] on icon at bounding box center [925, 56] width 17 height 17
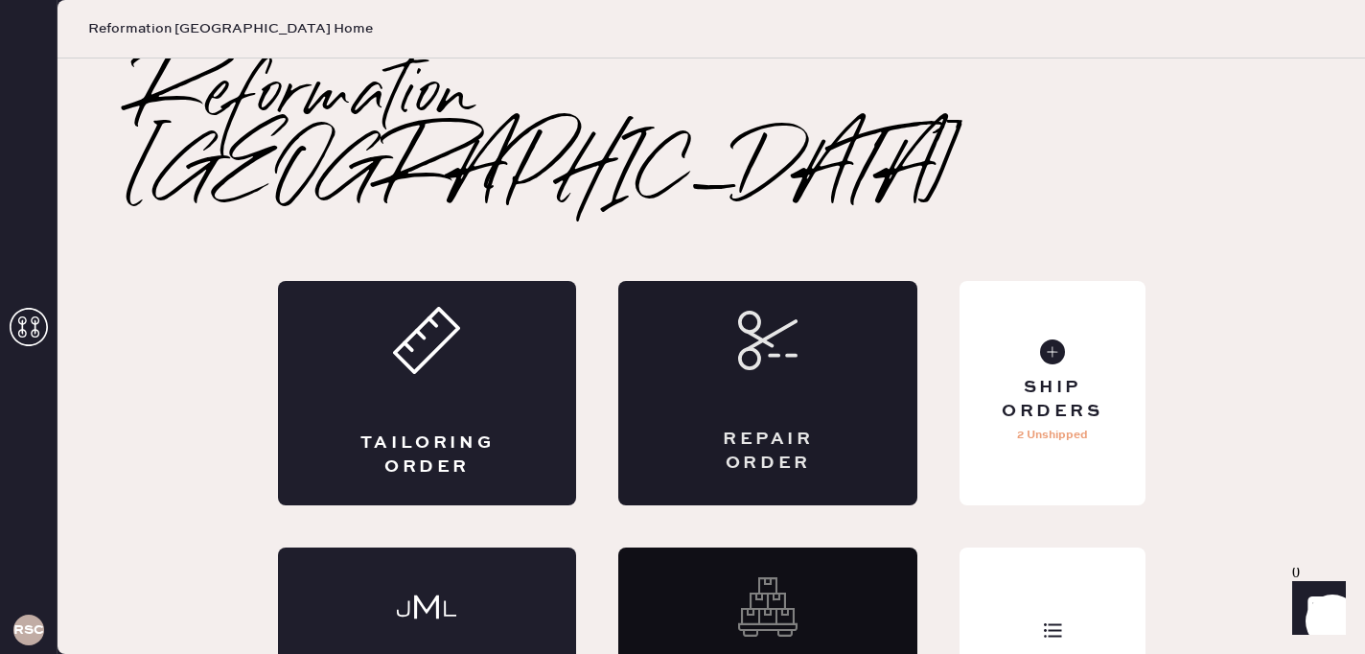
scroll to position [41, 0]
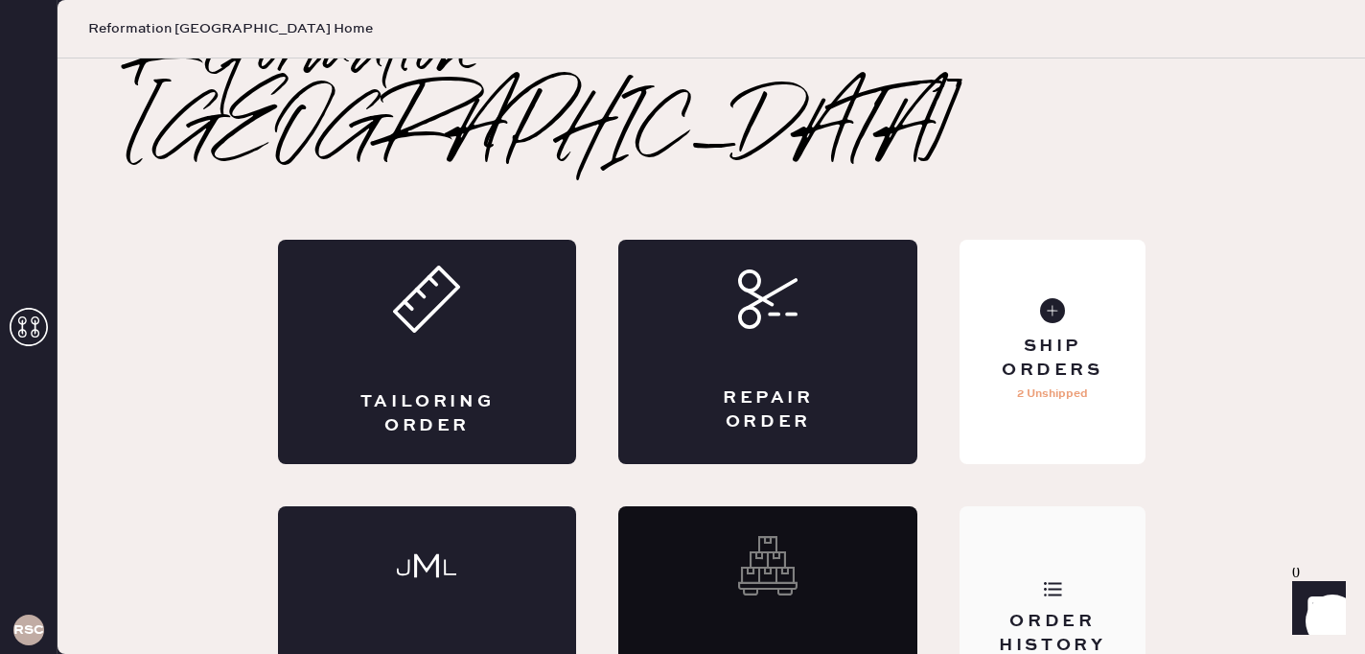
click at [1041, 523] on div "Order History" at bounding box center [1052, 618] width 185 height 224
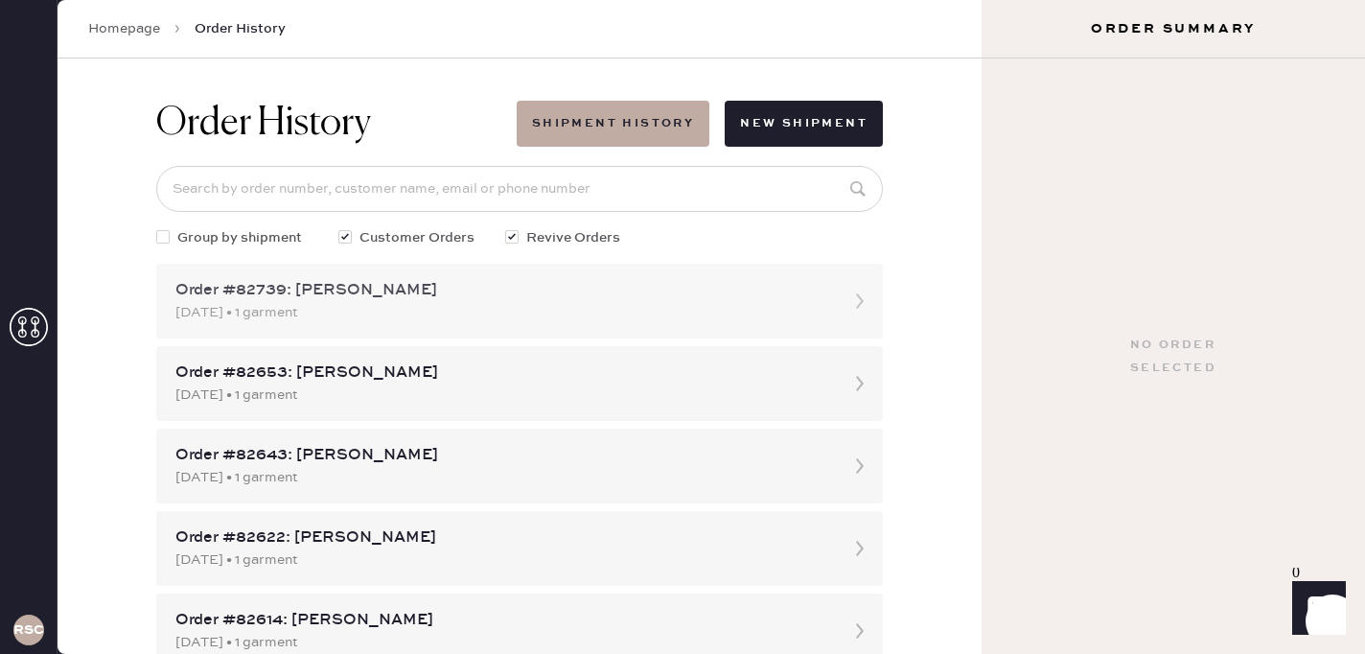
click at [427, 306] on div "[DATE] • 1 garment" at bounding box center [502, 312] width 654 height 21
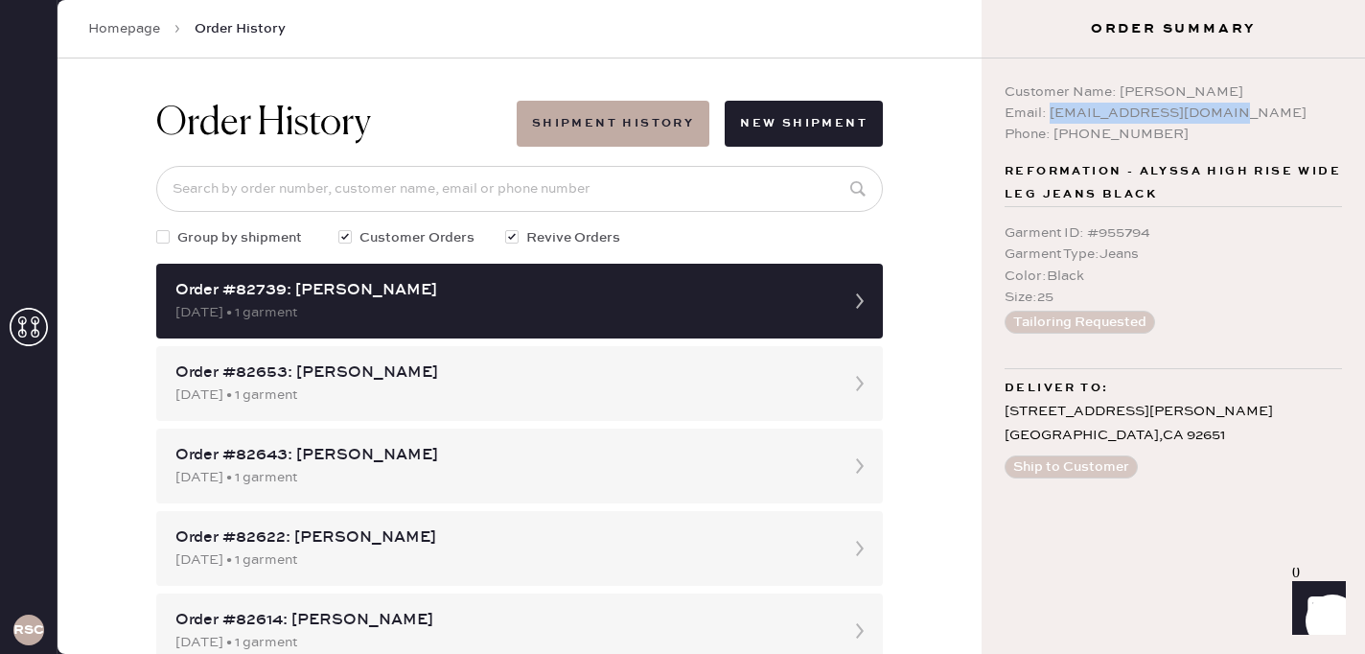
drag, startPoint x: 1209, startPoint y: 111, endPoint x: 1052, endPoint y: 111, distance: 157.2
click at [1052, 111] on div "Email: [EMAIL_ADDRESS][DOMAIN_NAME]" at bounding box center [1173, 113] width 337 height 21
copy div "[EMAIL_ADDRESS][DOMAIN_NAME]"
click at [114, 12] on div "Homepage Order History" at bounding box center [520, 29] width 924 height 58
click at [119, 27] on link "Homepage" at bounding box center [124, 28] width 72 height 19
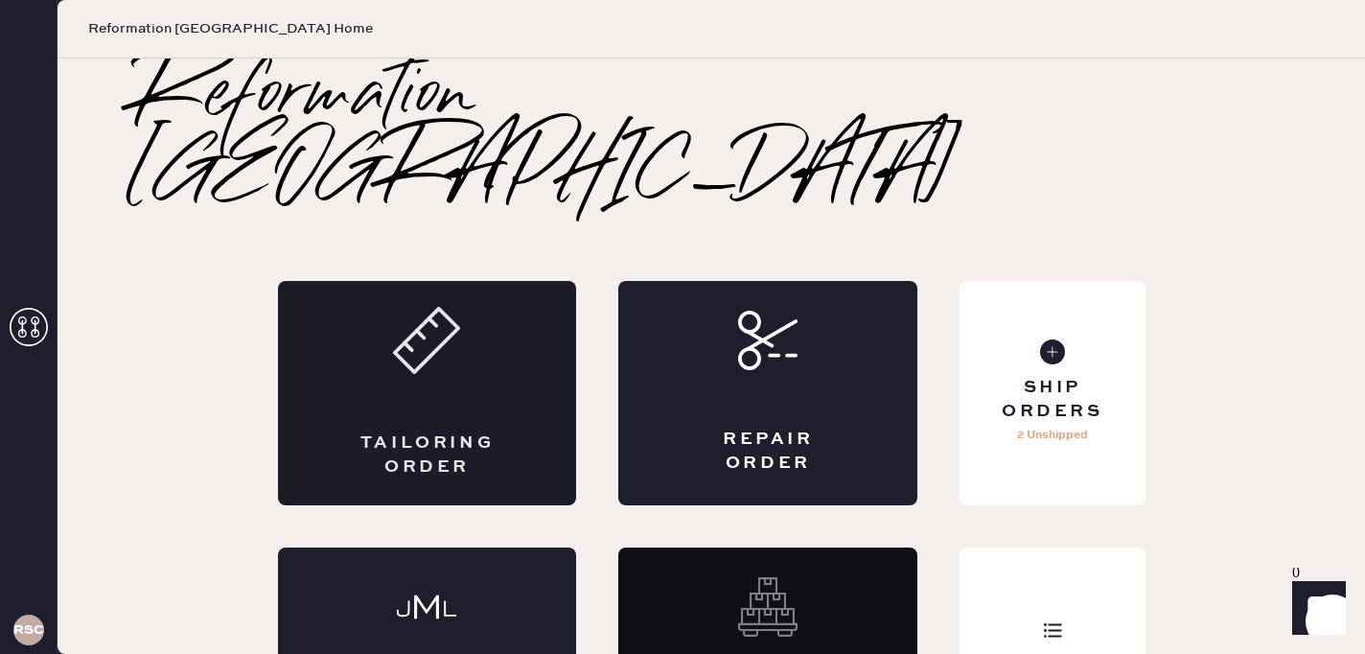
click at [433, 313] on div "Tailoring Order" at bounding box center [427, 393] width 299 height 224
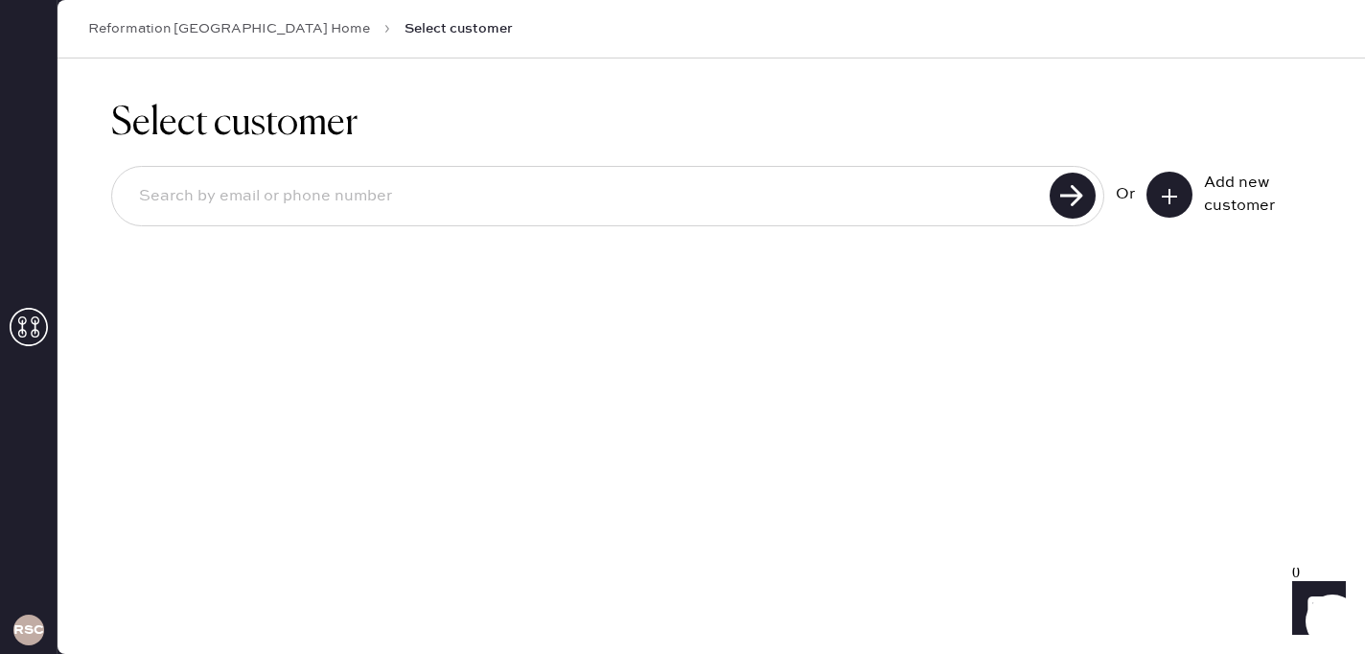
click at [582, 202] on input at bounding box center [584, 196] width 920 height 44
paste input "[EMAIL_ADDRESS][DOMAIN_NAME]"
type input "[EMAIL_ADDRESS][DOMAIN_NAME]"
click at [1079, 201] on use at bounding box center [1073, 196] width 46 height 46
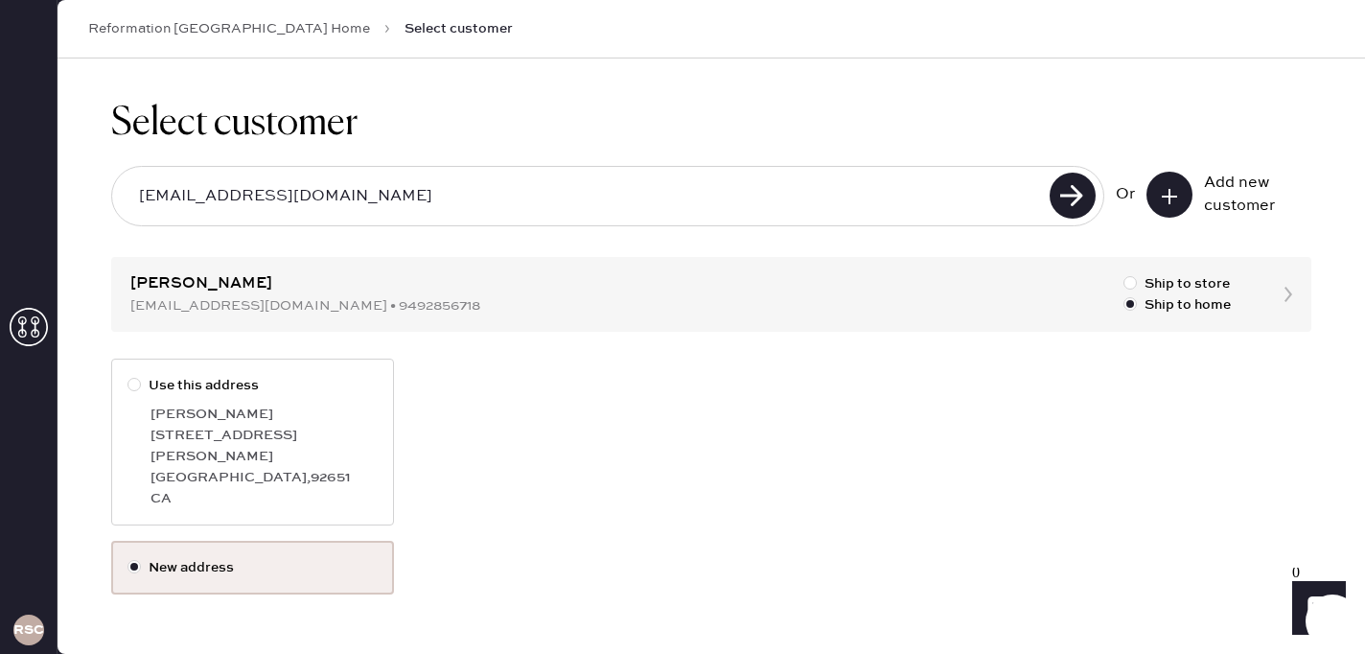
click at [328, 442] on div "[STREET_ADDRESS][PERSON_NAME]" at bounding box center [263, 446] width 227 height 42
click at [128, 376] on input "Use this address" at bounding box center [127, 375] width 1 height 1
radio input "true"
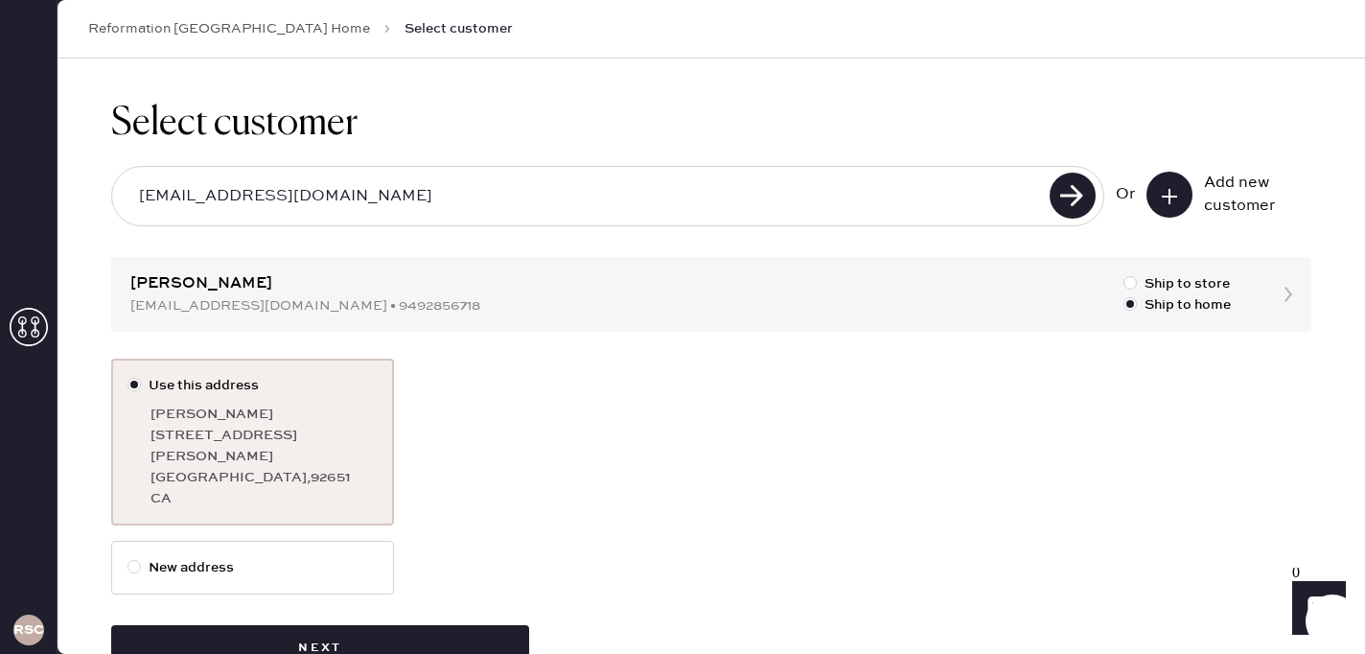
scroll to position [38, 0]
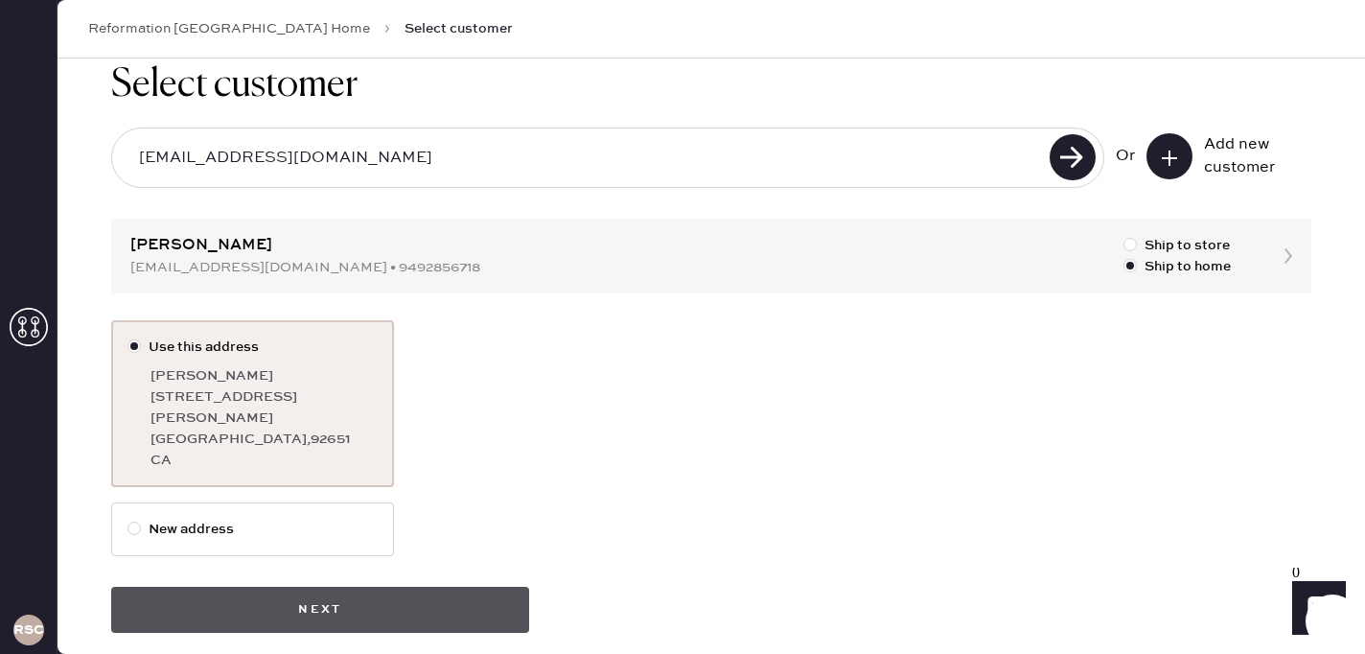
click at [356, 594] on button "Next" at bounding box center [320, 610] width 418 height 46
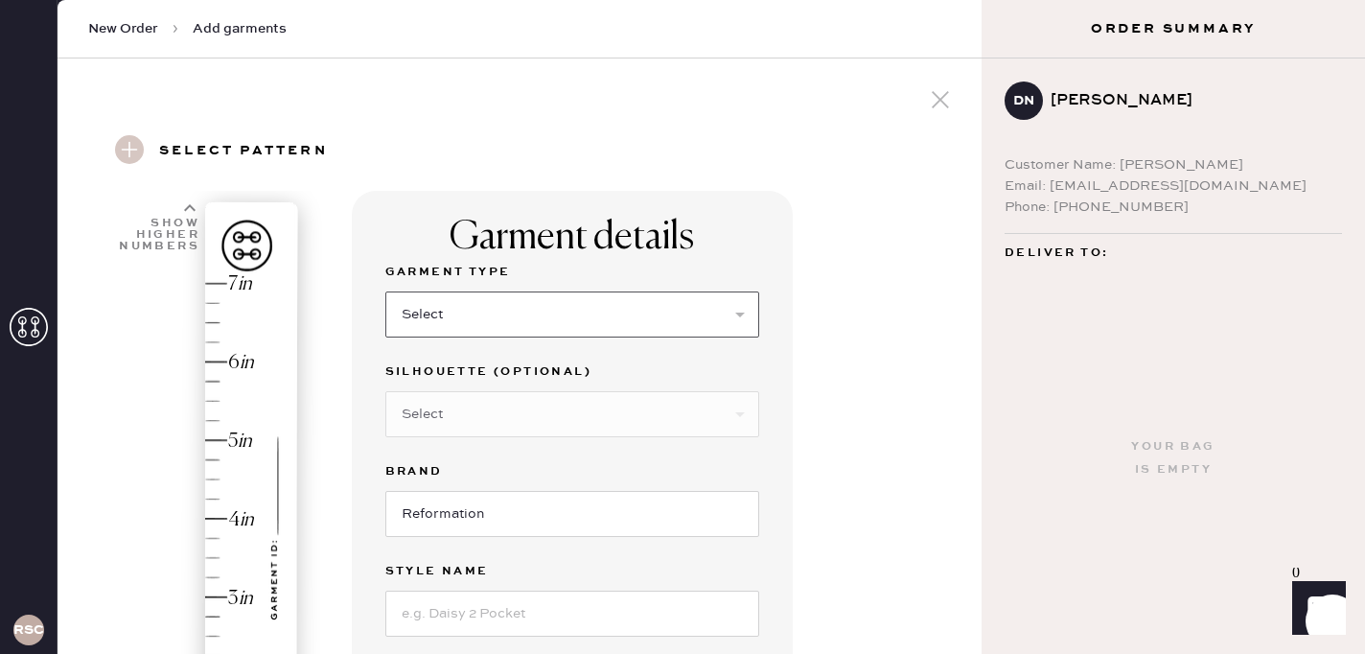
click at [517, 336] on select "Select Basic Skirt Jeans Leggings Pants Shorts Basic Sleeved Dress Basic Sleeve…" at bounding box center [572, 314] width 374 height 46
select select "2"
click at [385, 291] on select "Select Basic Skirt Jeans Leggings Pants Shorts Basic Sleeved Dress Basic Sleeve…" at bounding box center [572, 314] width 374 height 46
click at [499, 422] on select "Select Shorts Cropped Flare Boot Cut Straight Skinny Other" at bounding box center [572, 414] width 374 height 46
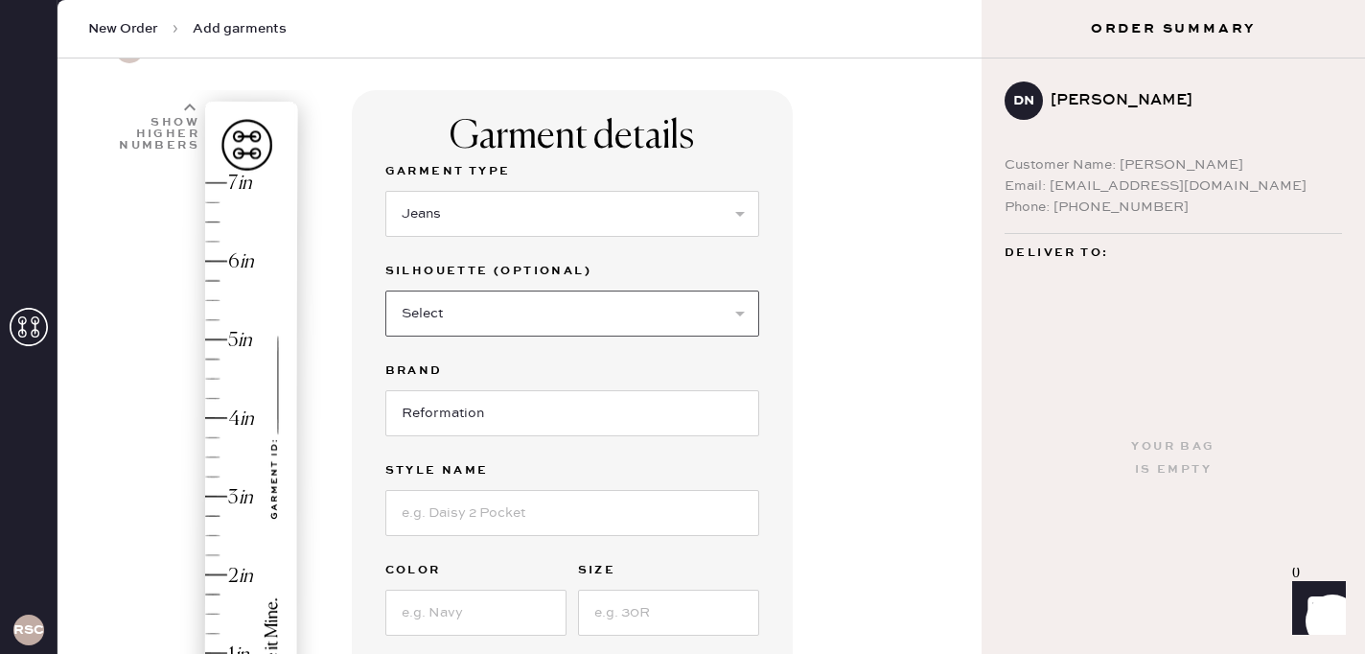
scroll to position [127, 0]
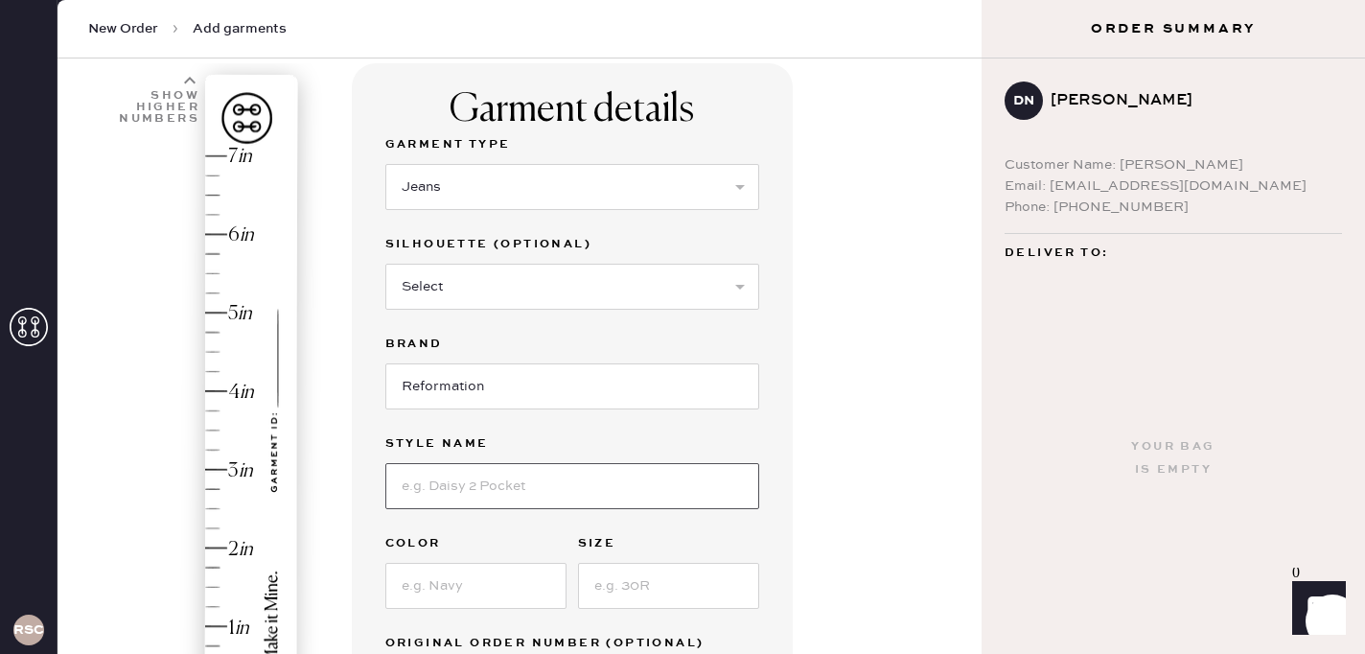
click at [465, 481] on input at bounding box center [572, 486] width 374 height 46
type input "Val 90s Mid Rise Straight Leg [PERSON_NAME]"
click at [455, 587] on input at bounding box center [475, 586] width 181 height 46
type input "Fior Di Latte"
click at [619, 589] on input at bounding box center [668, 586] width 181 height 46
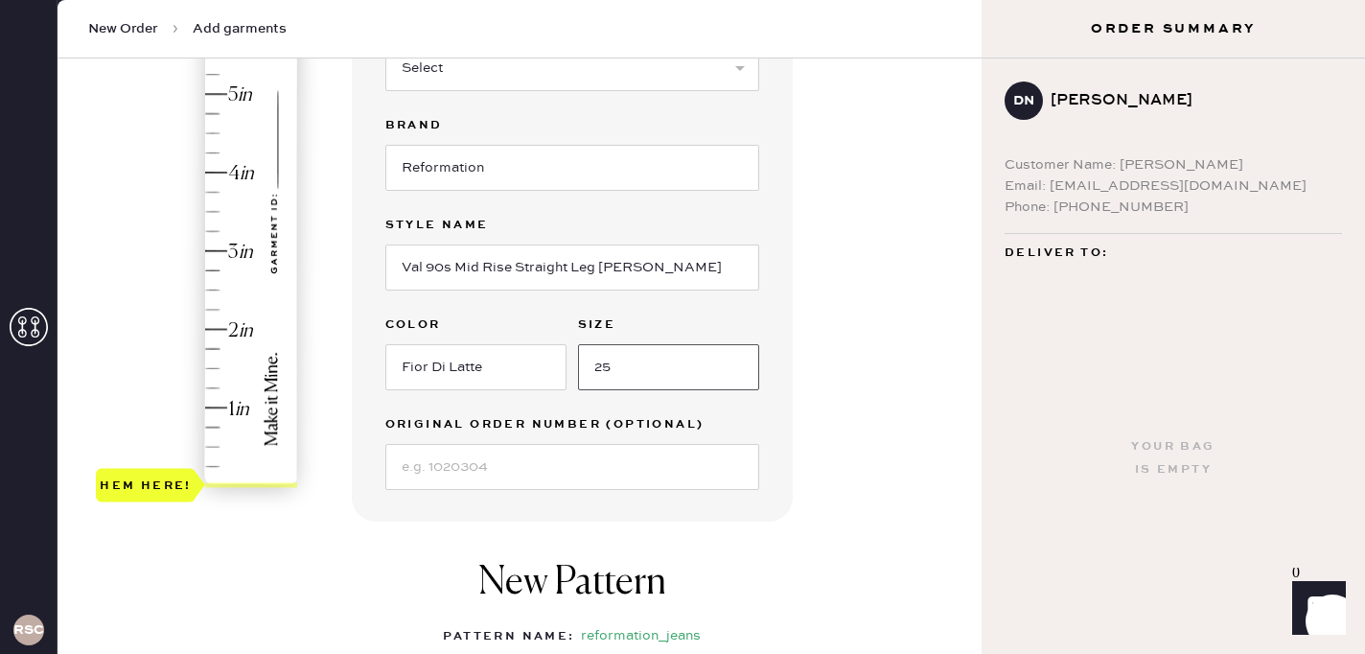
scroll to position [349, 0]
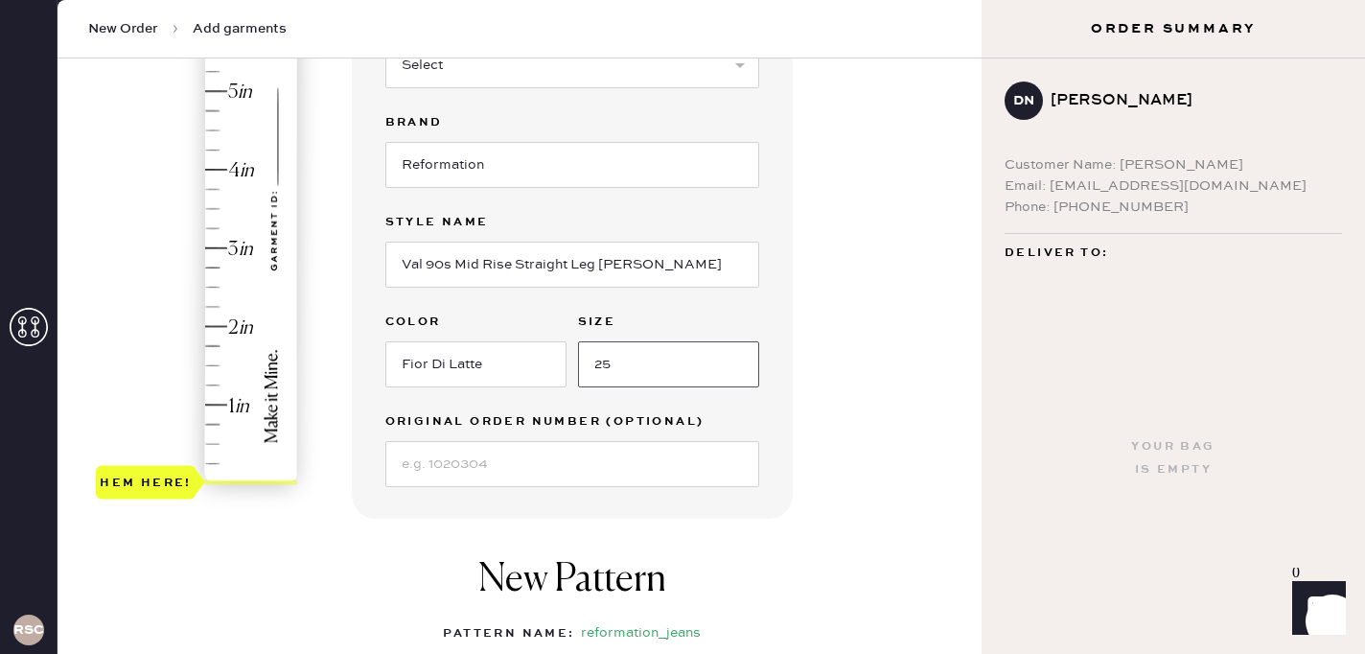
type input "25"
type input "2.5"
click at [219, 290] on div "Hem here!" at bounding box center [198, 209] width 204 height 566
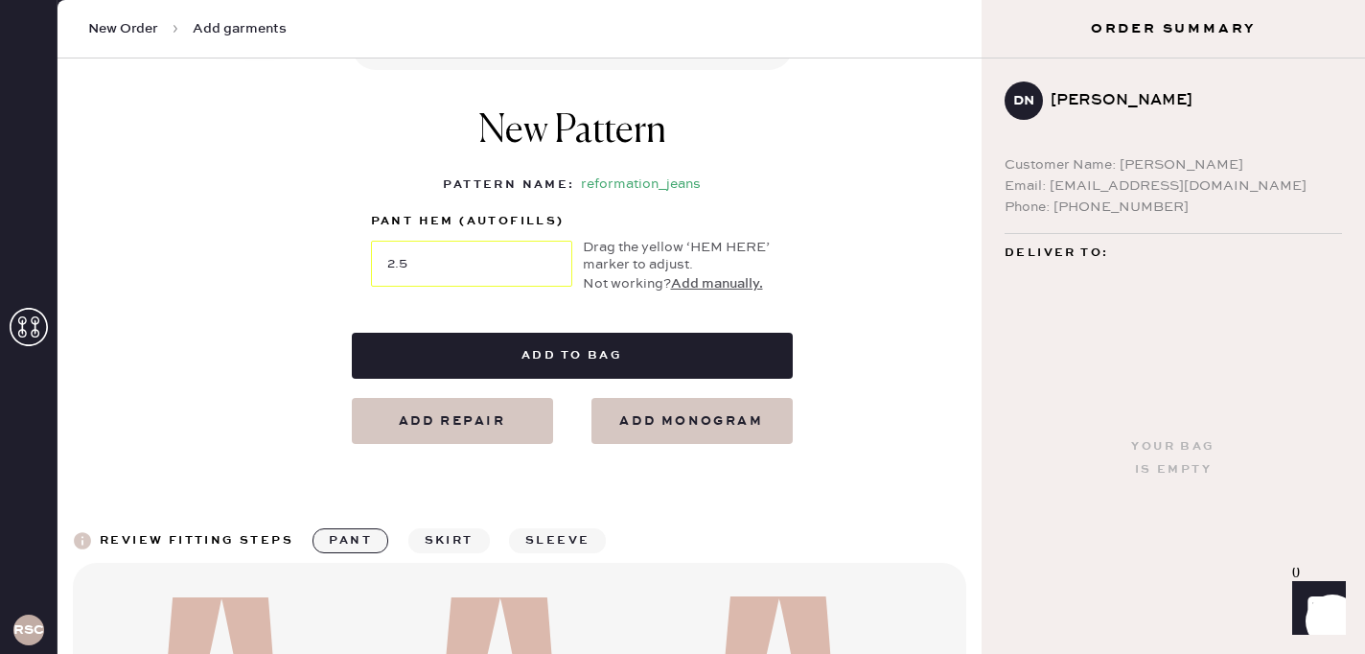
scroll to position [843, 0]
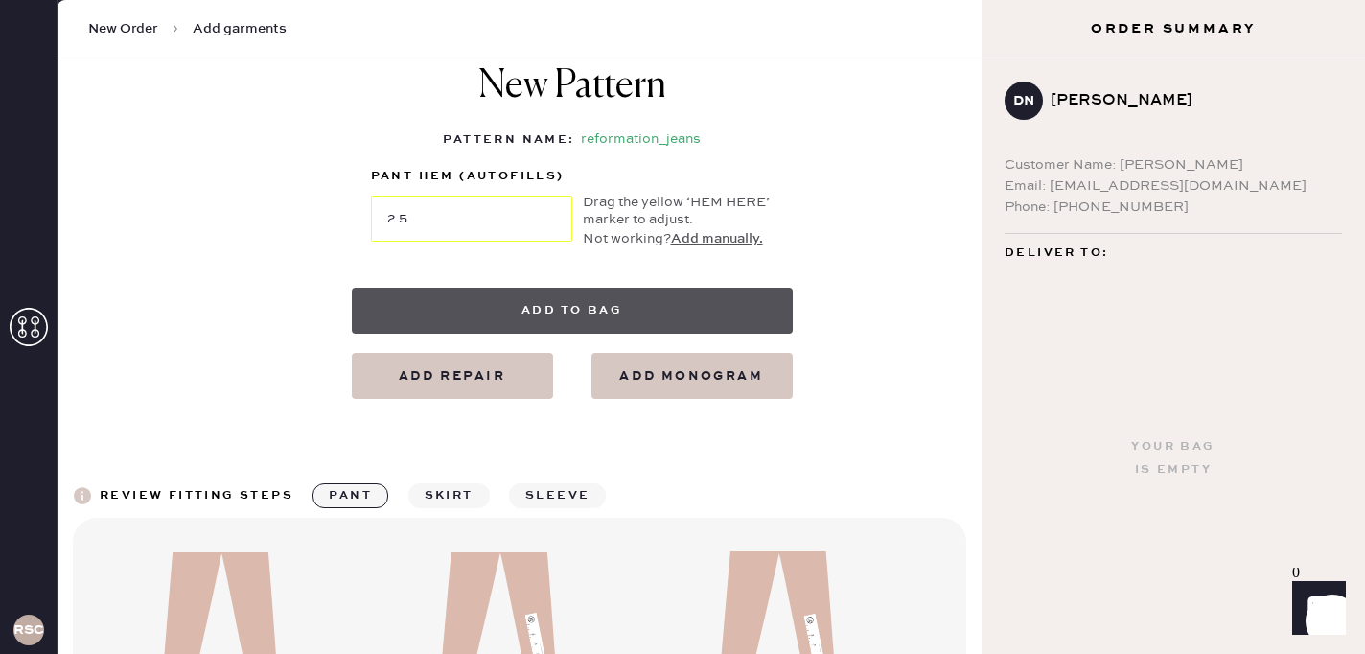
click at [555, 333] on button "Add to bag" at bounding box center [572, 311] width 441 height 46
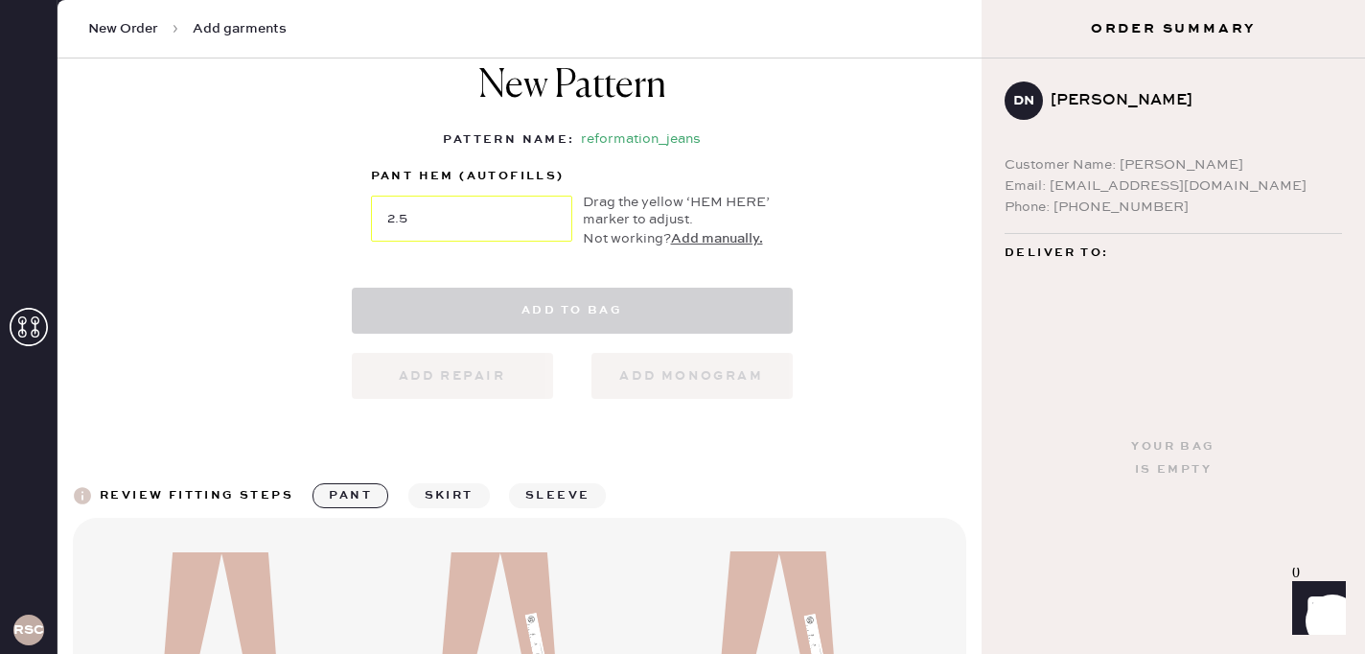
select select
select select "2"
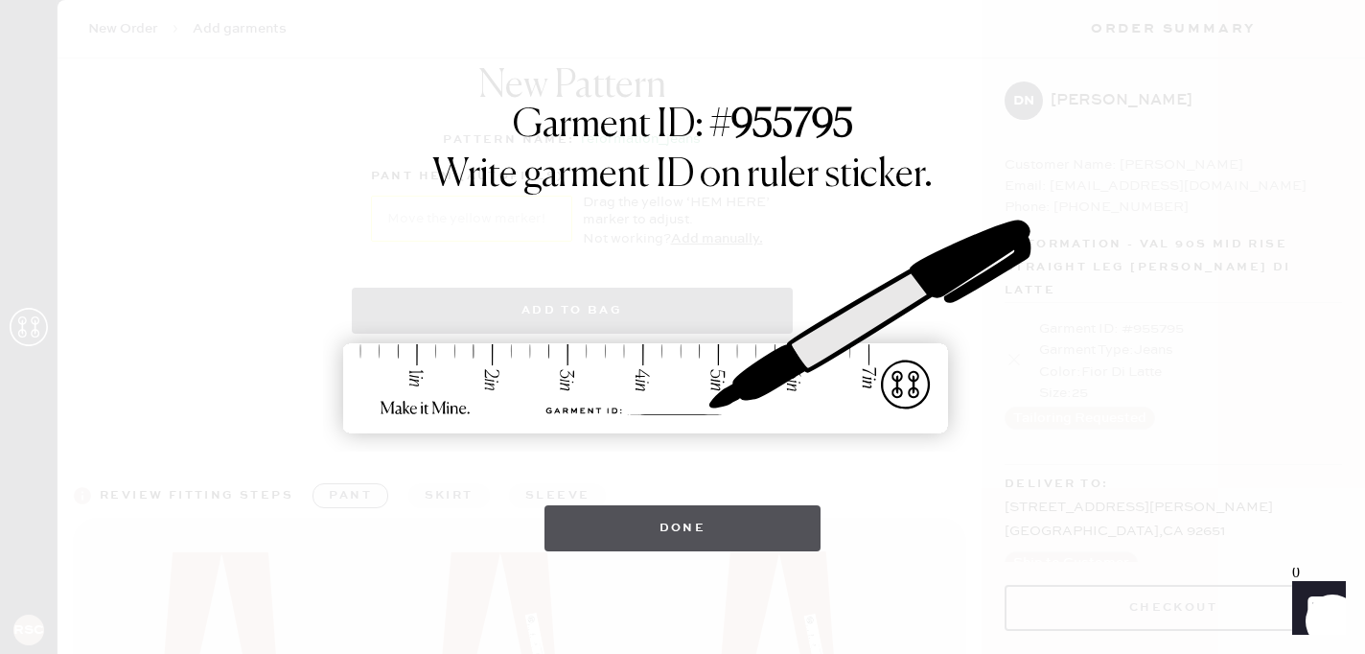
click at [624, 518] on button "Done" at bounding box center [682, 528] width 277 height 46
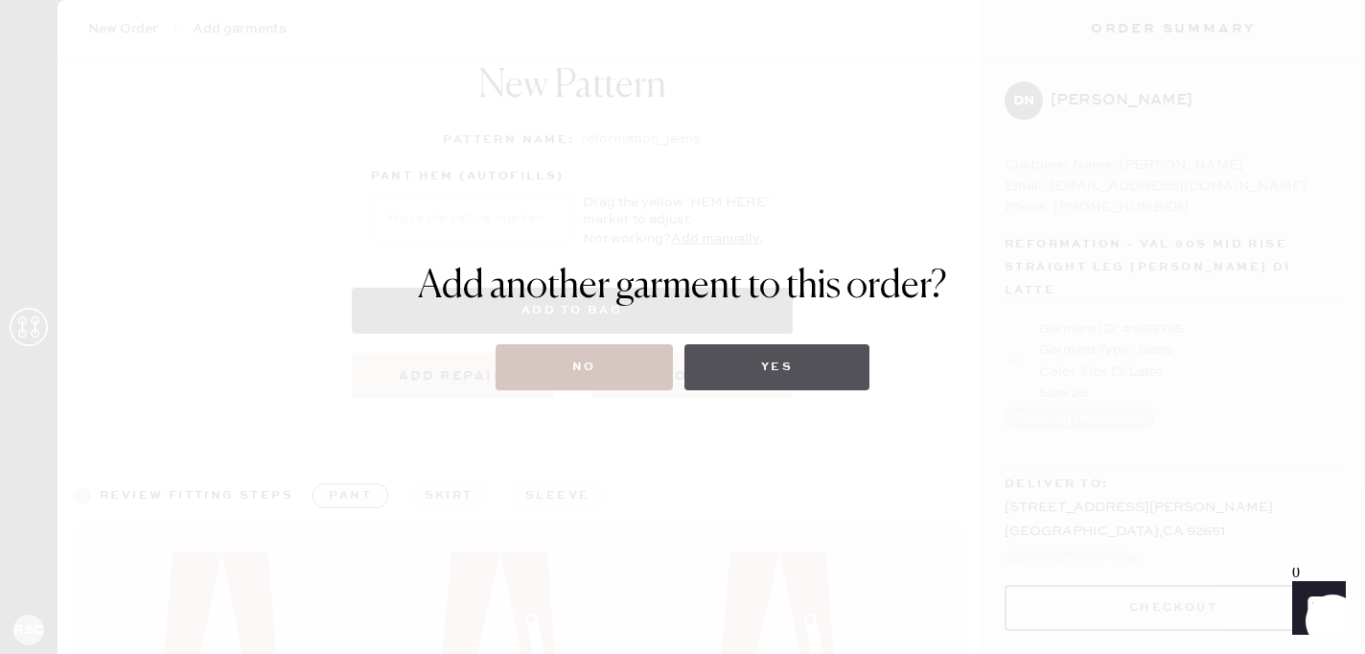
click at [748, 379] on button "Yes" at bounding box center [776, 367] width 185 height 46
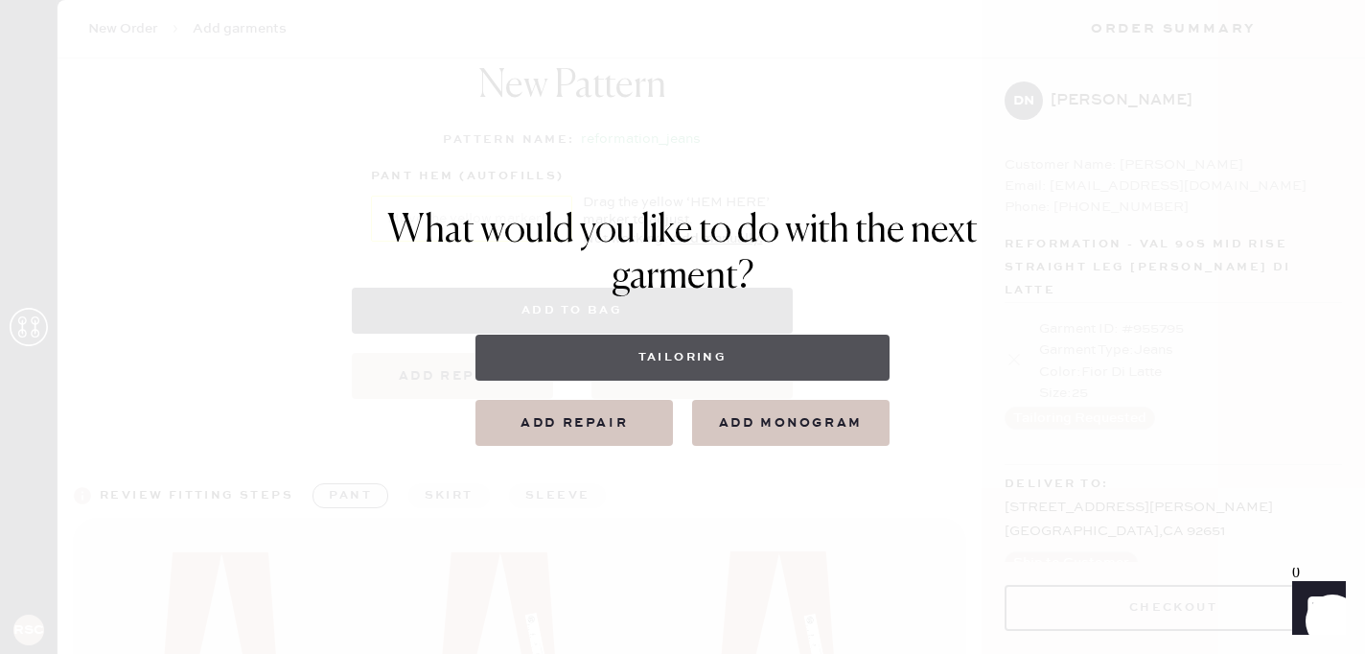
click at [633, 375] on button "Tailoring" at bounding box center [681, 358] width 413 height 46
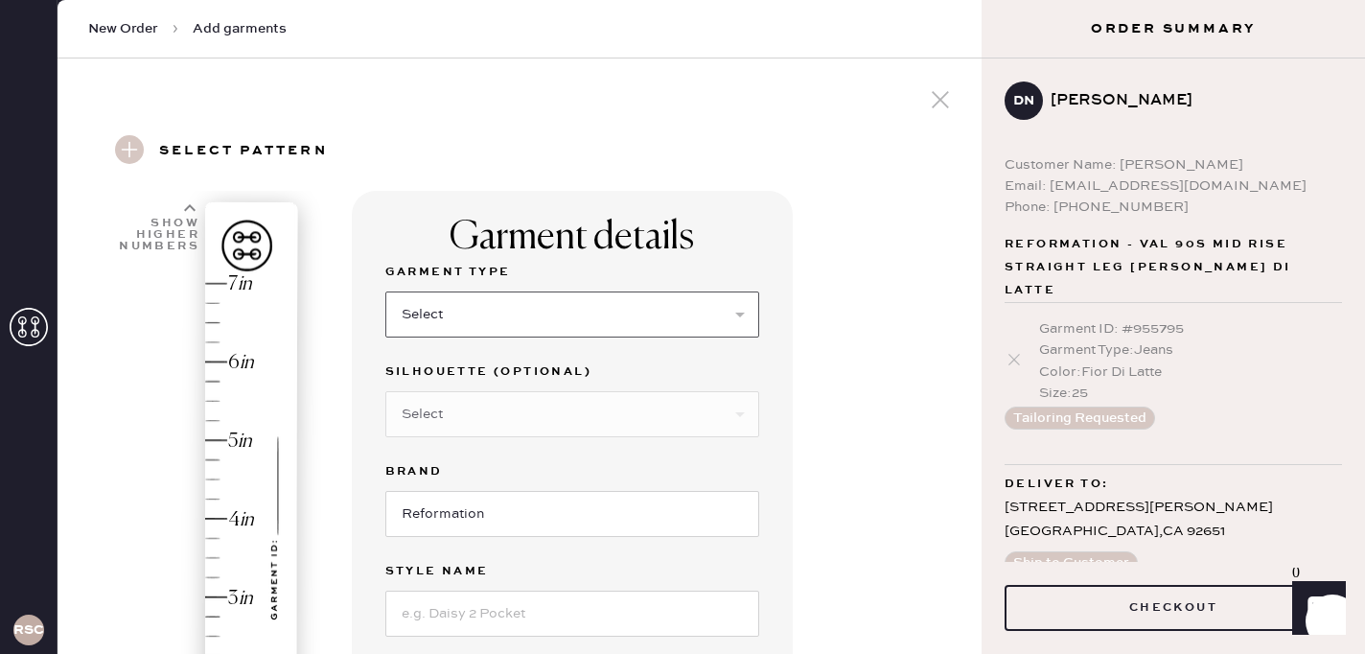
click at [528, 314] on select "Select Basic Skirt Jeans Leggings Pants Shorts Basic Sleeved Dress Basic Sleeve…" at bounding box center [572, 314] width 374 height 46
select select "2"
click at [385, 291] on select "Select Basic Skirt Jeans Leggings Pants Shorts Basic Sleeved Dress Basic Sleeve…" at bounding box center [572, 314] width 374 height 46
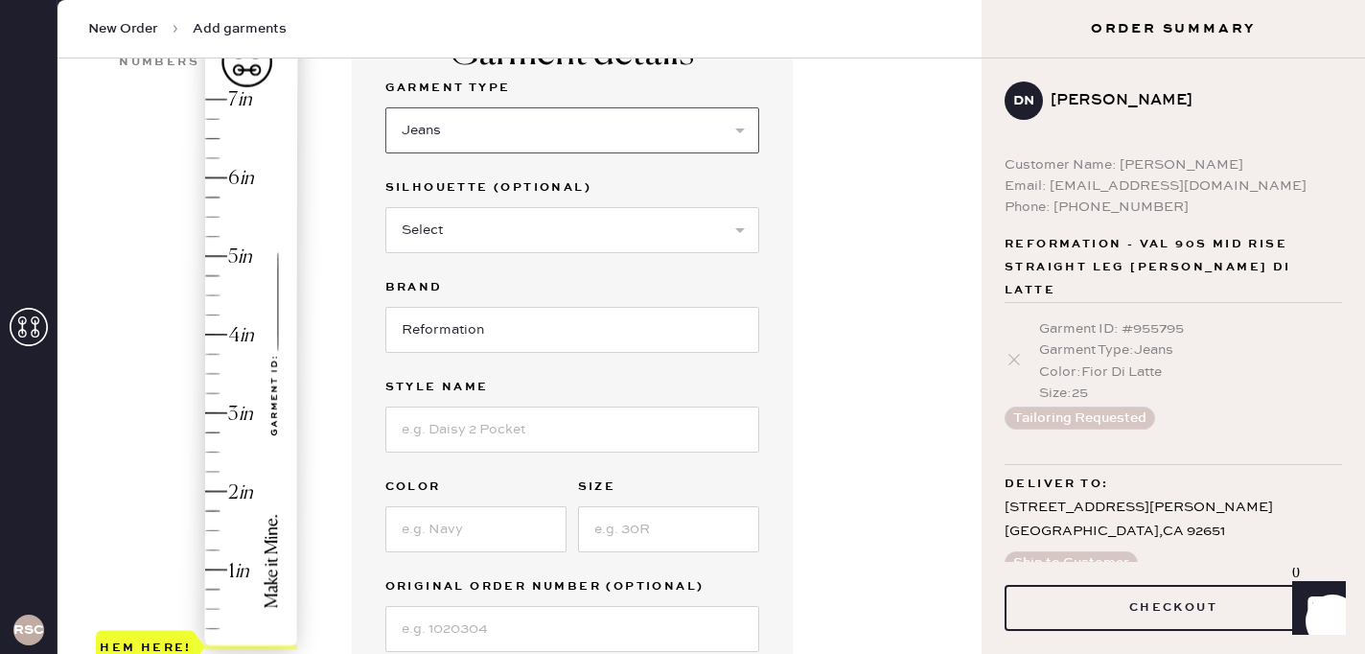
scroll to position [181, 0]
click at [487, 434] on input at bounding box center [572, 432] width 374 height 46
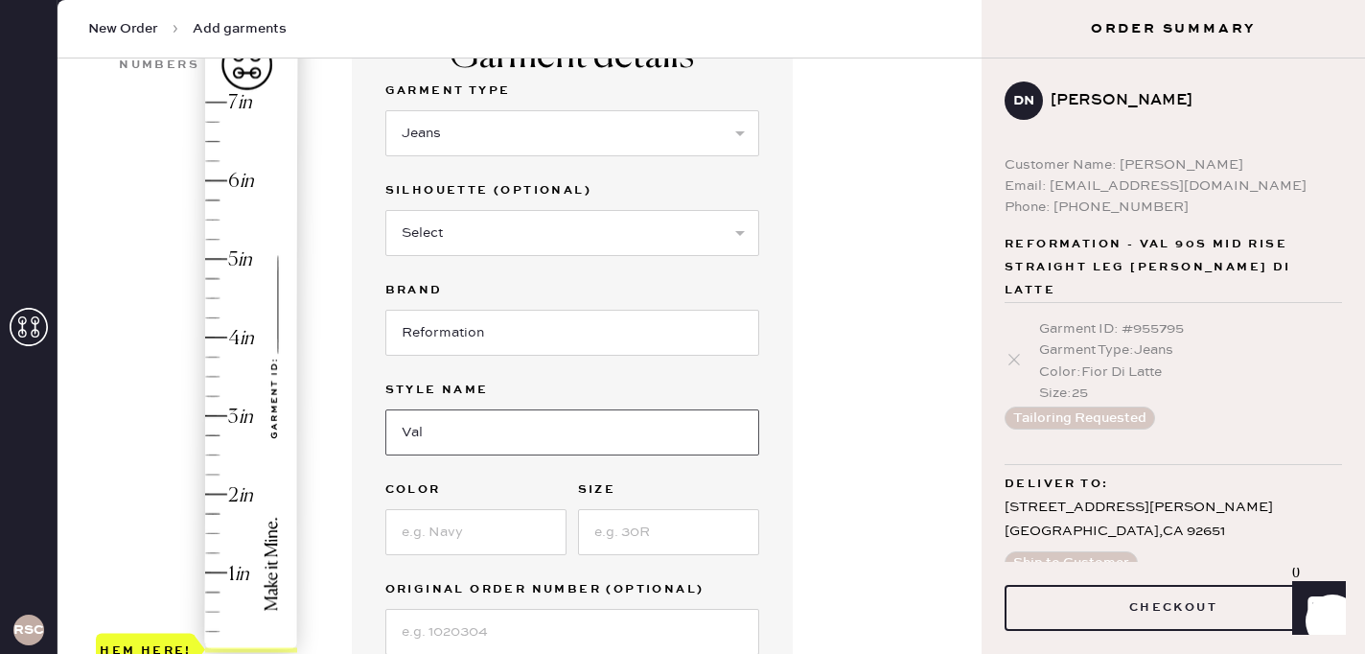
type input "Val 90s Mid Rise Straight Leg [PERSON_NAME]"
click at [489, 545] on input at bounding box center [475, 532] width 181 height 46
type input "Ahurani"
click at [664, 514] on input at bounding box center [668, 532] width 181 height 46
type input "25"
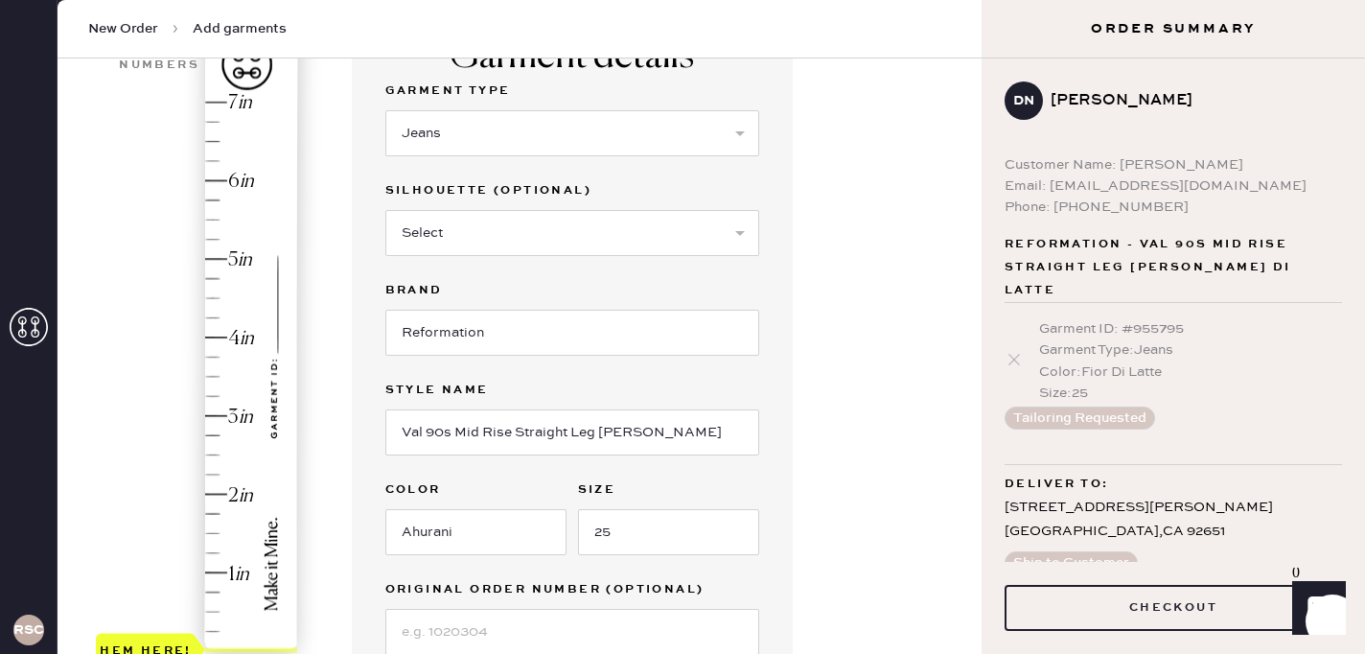
click at [334, 485] on div "1 in 2 in 3 in 4 in 5 in 6 in 7 in Show higher numbers Show lower numbers Hem h…" at bounding box center [519, 535] width 893 height 1051
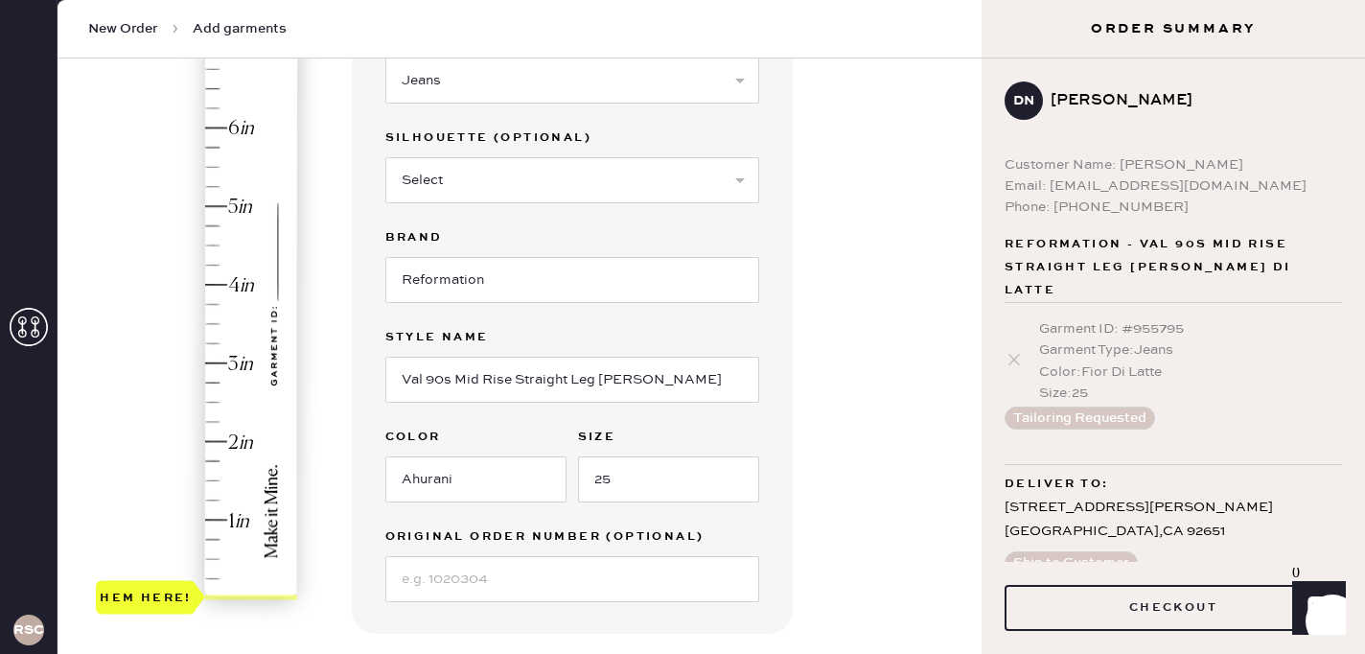
type input "3.25"
click at [215, 340] on div "Hem here!" at bounding box center [198, 324] width 204 height 566
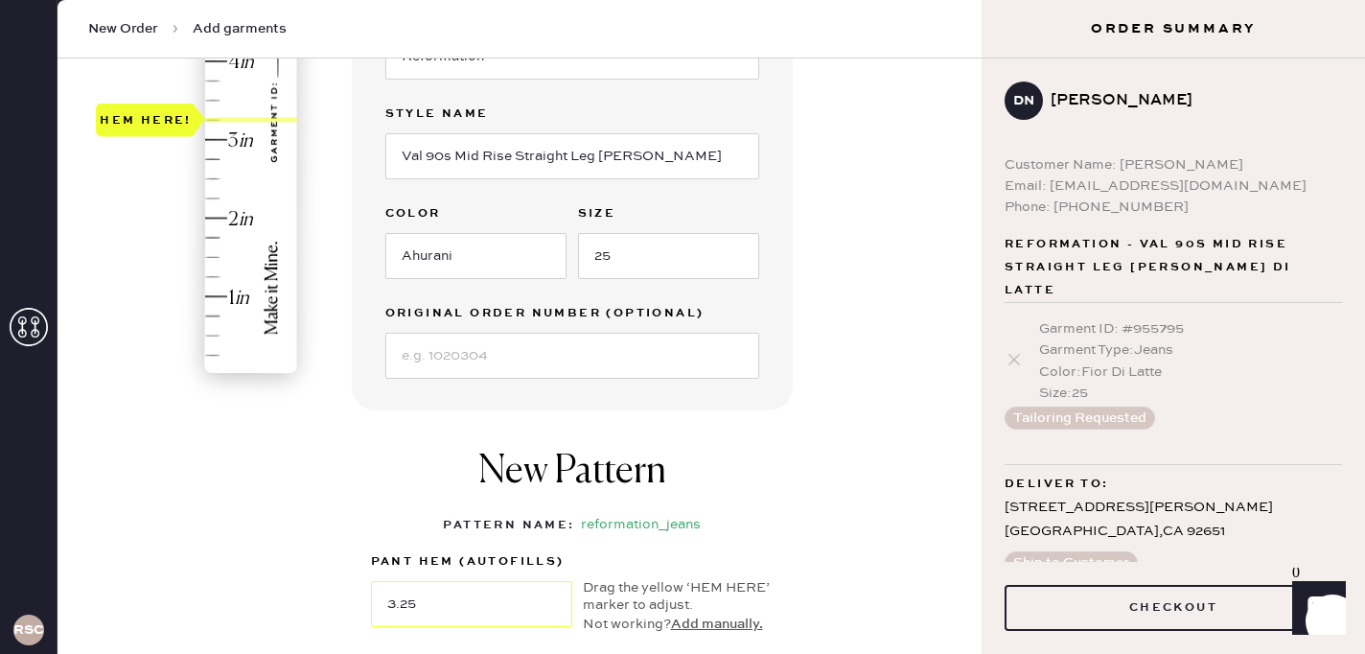
scroll to position [536, 0]
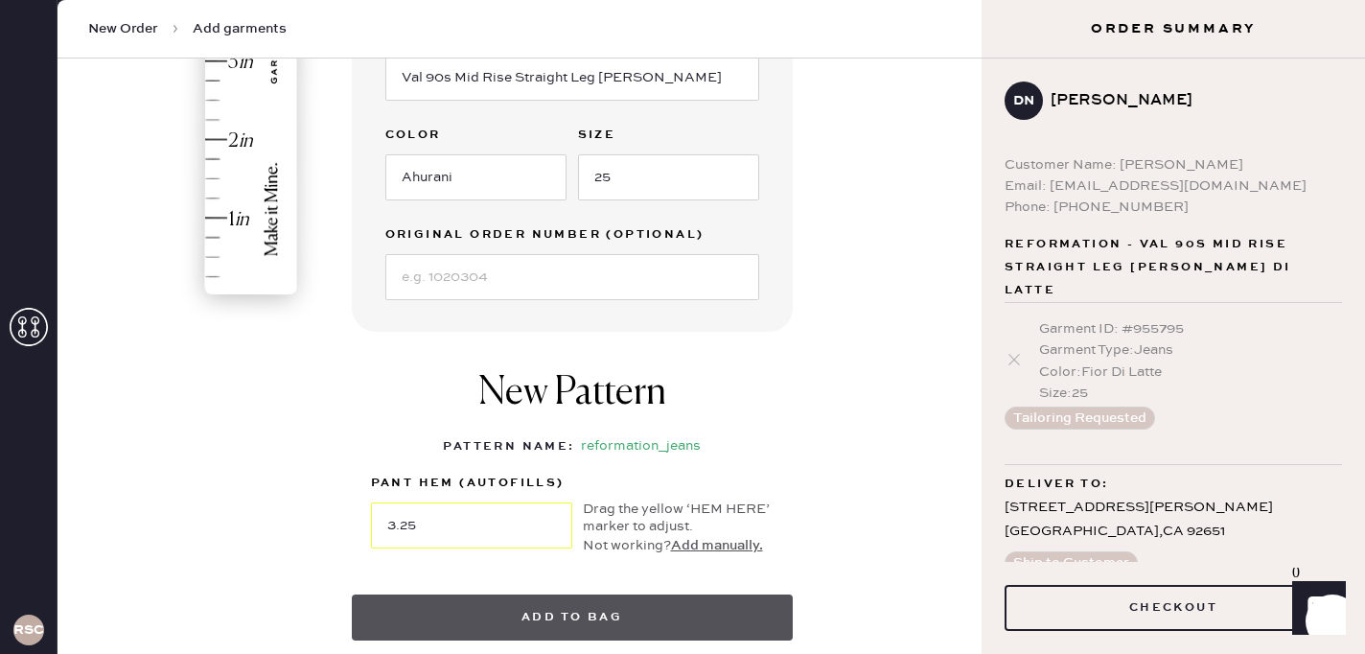
click at [567, 609] on button "Add to bag" at bounding box center [572, 617] width 441 height 46
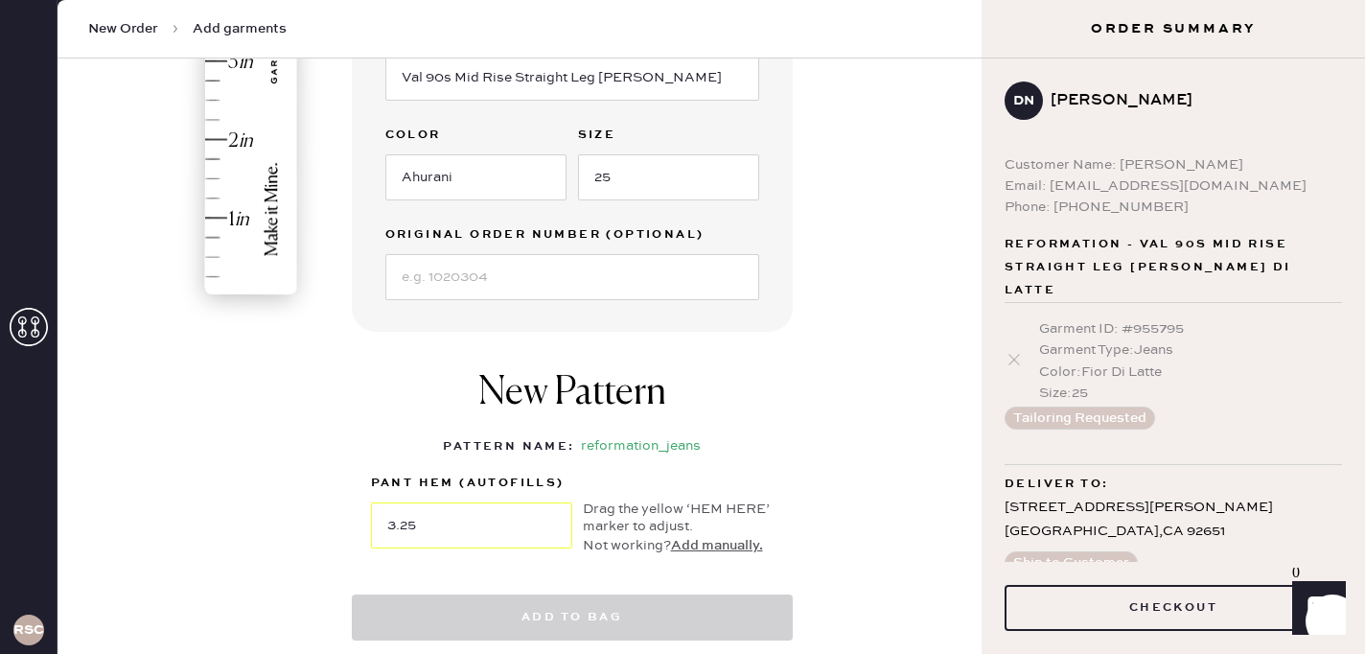
select select
select select "2"
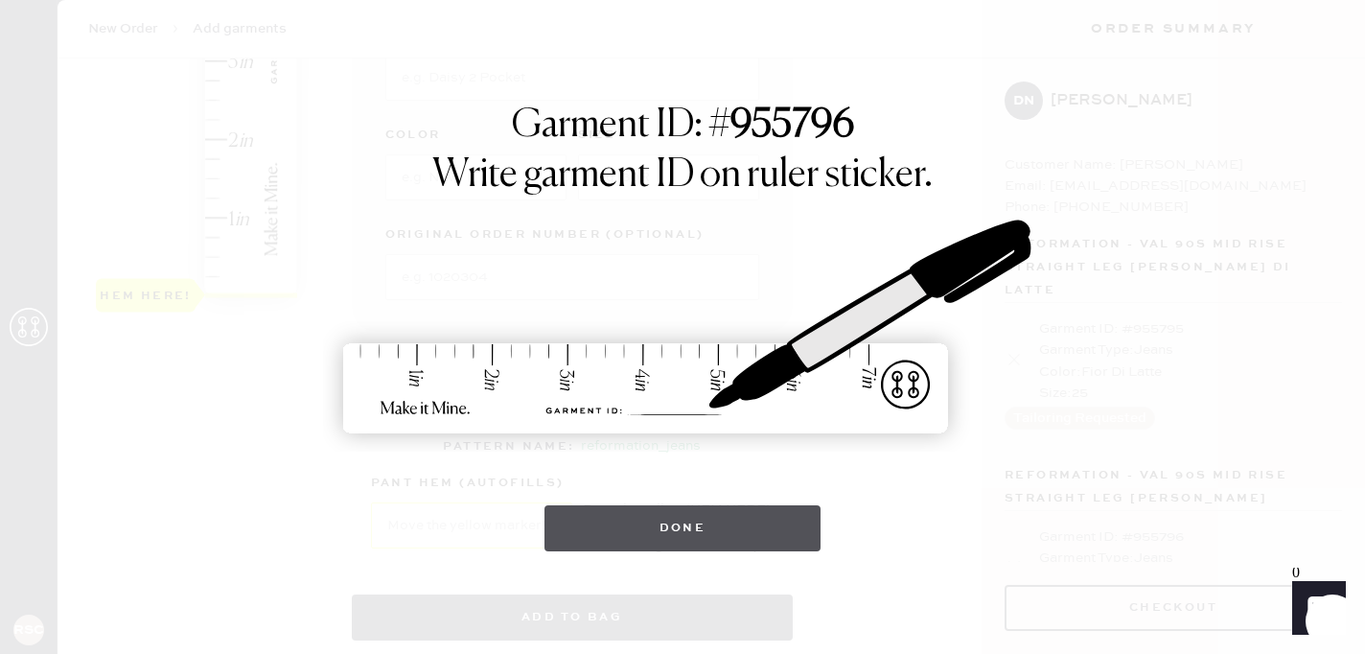
click at [654, 520] on button "Done" at bounding box center [682, 528] width 277 height 46
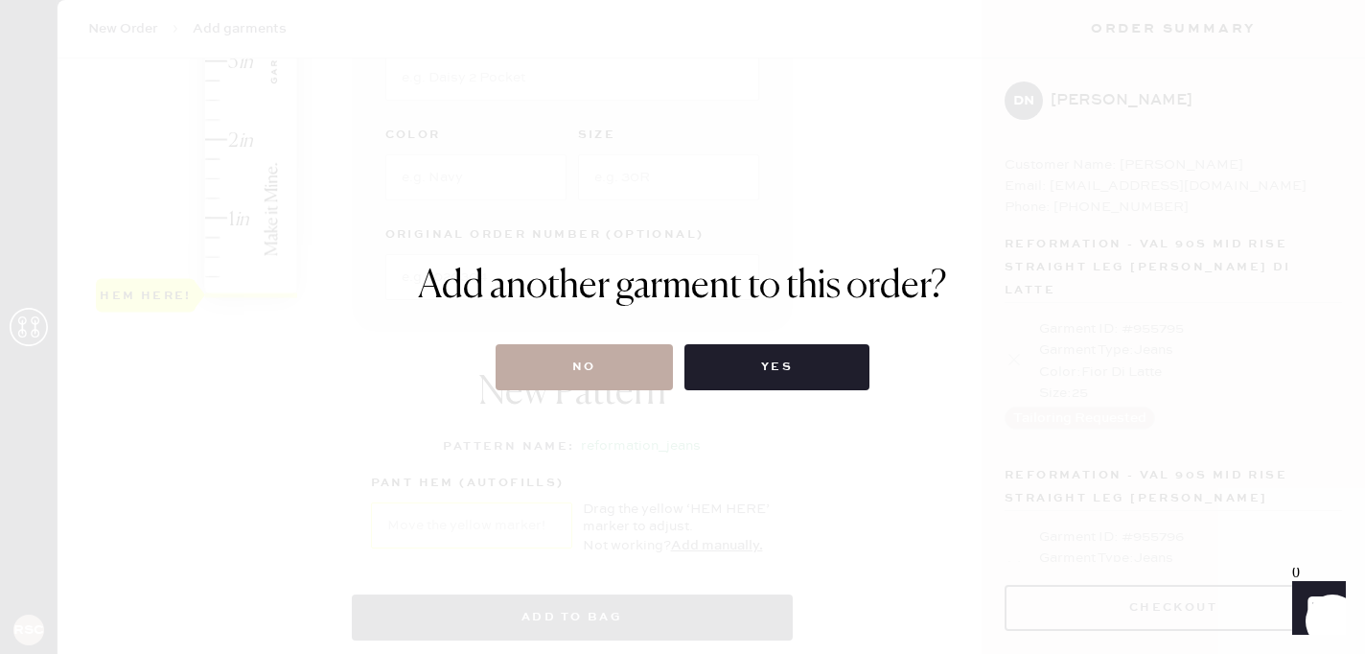
click at [578, 369] on button "No" at bounding box center [584, 367] width 177 height 46
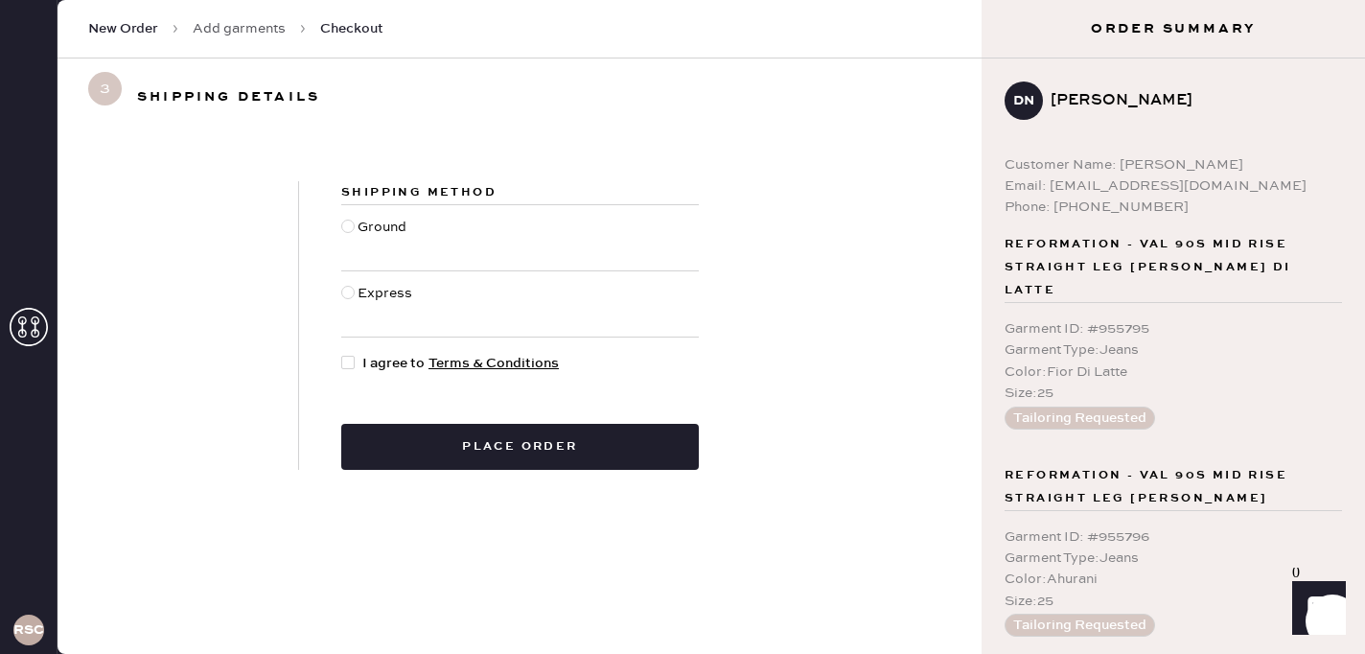
click at [372, 366] on span "I agree to Terms & Conditions" at bounding box center [460, 363] width 197 height 21
click at [342, 354] on input "I agree to Terms & Conditions" at bounding box center [341, 353] width 1 height 1
checkbox input "true"
click at [414, 474] on div "Shipping Method Ground Express I agree to Terms & Conditions Place order" at bounding box center [520, 325] width 924 height 381
click at [379, 235] on div "Ground" at bounding box center [385, 238] width 54 height 42
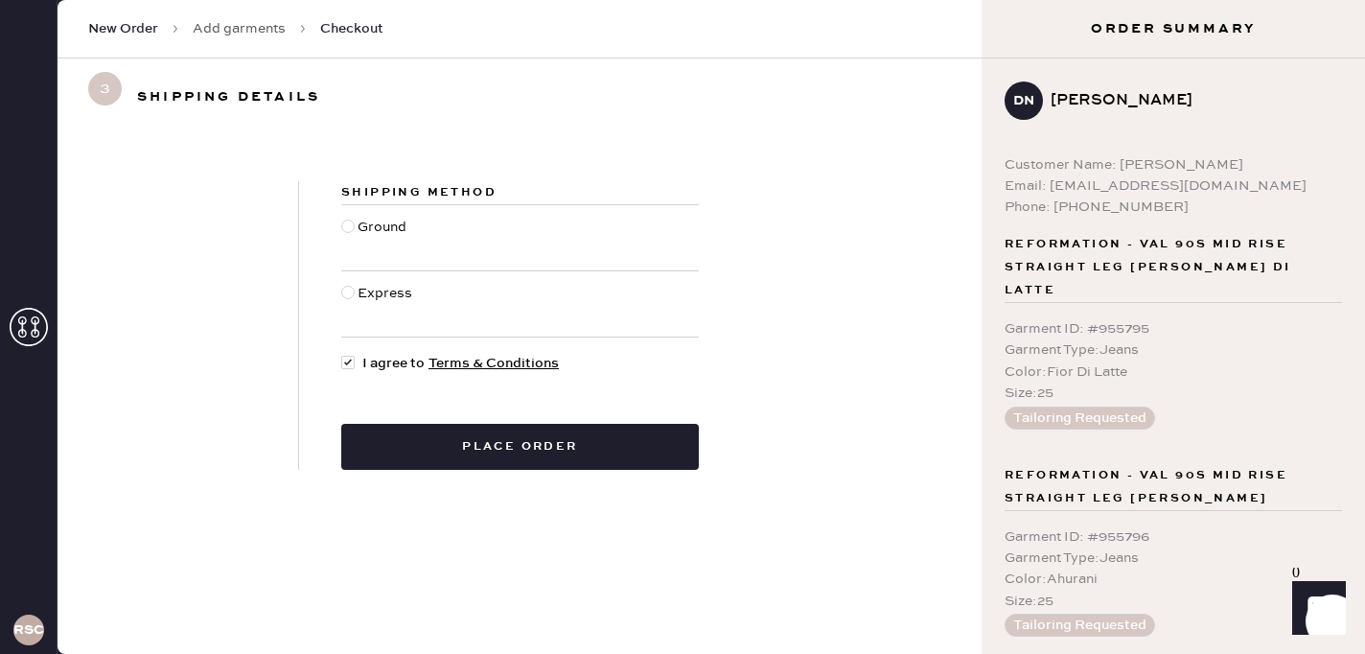
click at [342, 218] on input "Ground" at bounding box center [341, 217] width 1 height 1
radio input "true"
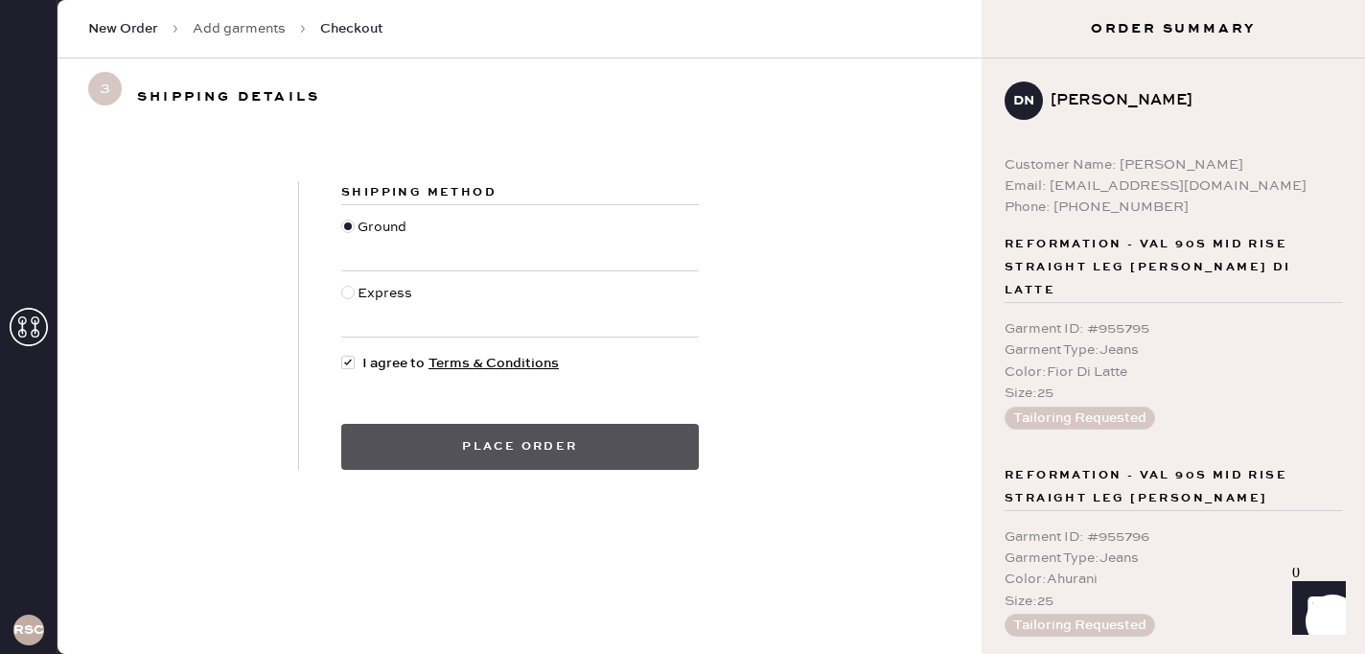
click at [456, 448] on button "Place order" at bounding box center [520, 447] width 358 height 46
